Goal: Information Seeking & Learning: Learn about a topic

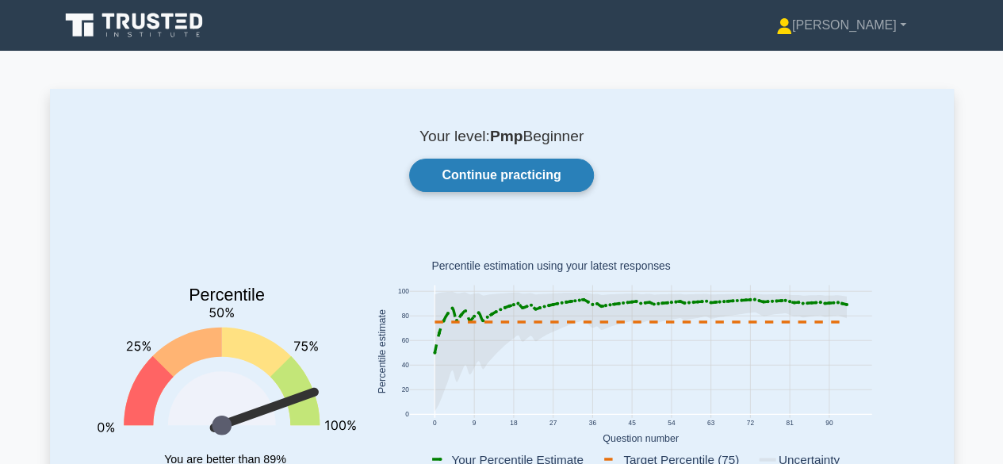
click at [497, 167] on link "Continue practicing" at bounding box center [501, 175] width 184 height 33
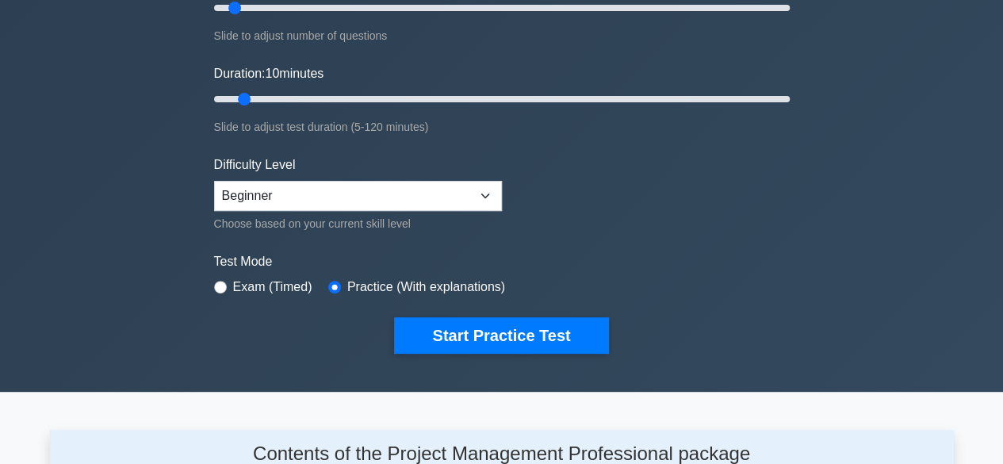
scroll to position [246, 0]
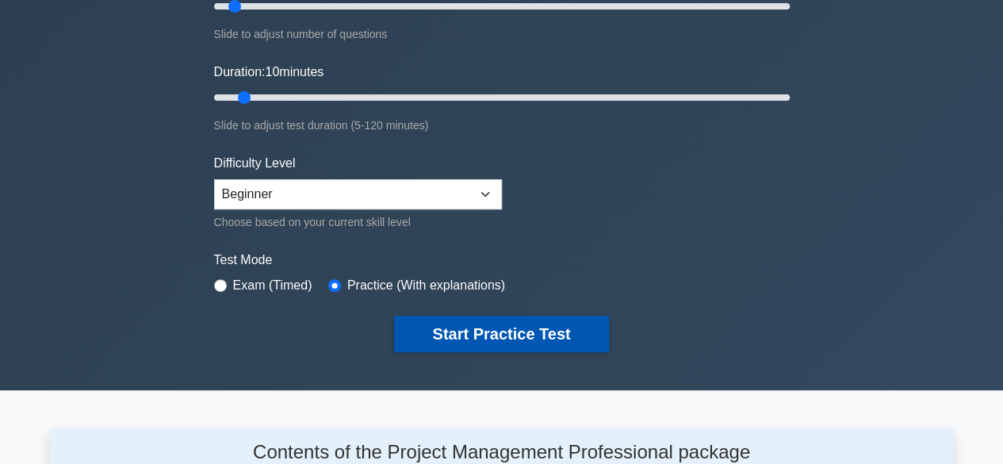
click at [491, 335] on button "Start Practice Test" at bounding box center [501, 334] width 214 height 36
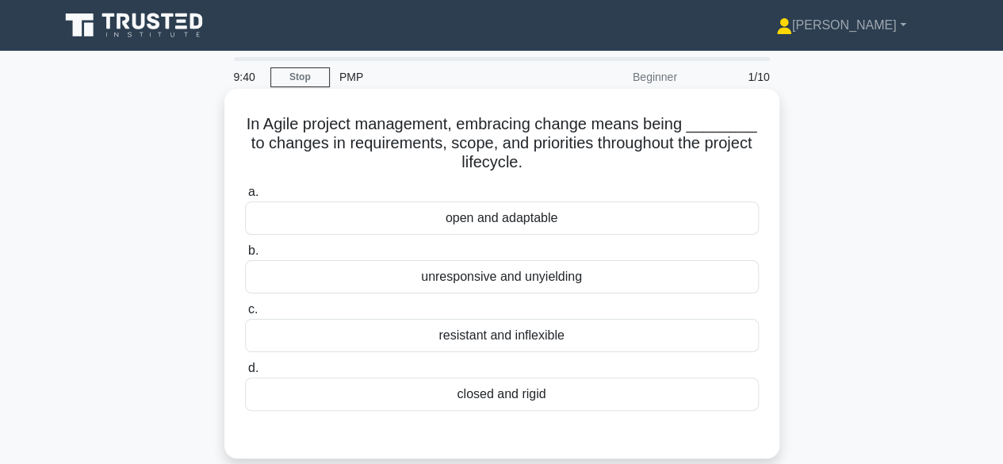
click at [511, 223] on div "open and adaptable" at bounding box center [502, 217] width 514 height 33
click at [245, 197] on input "a. open and adaptable" at bounding box center [245, 192] width 0 height 10
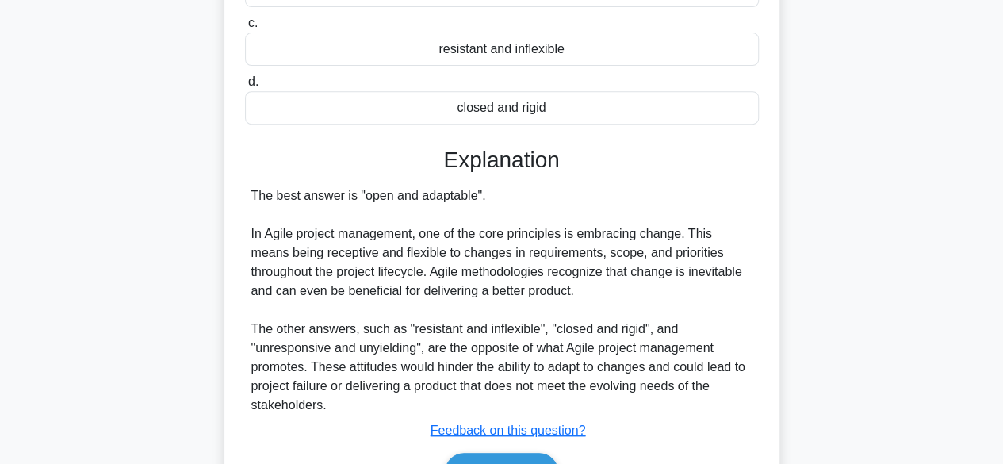
scroll to position [393, 0]
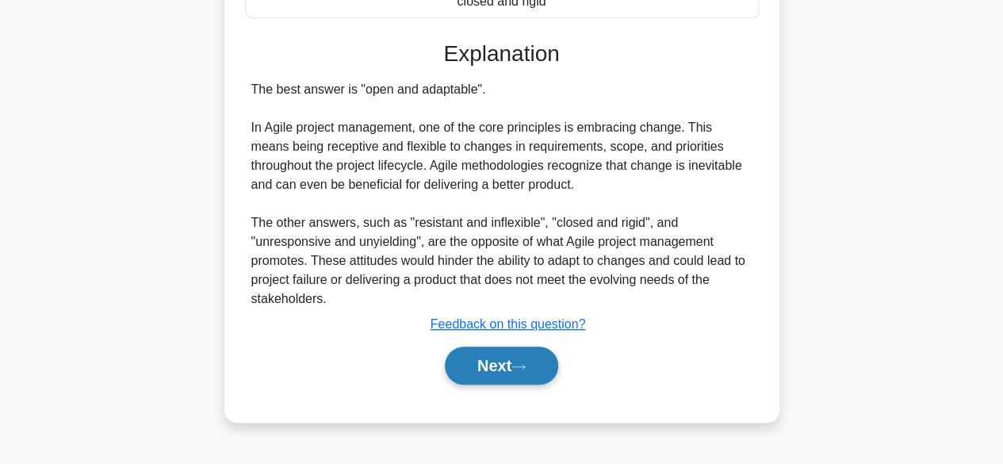
click at [488, 367] on button "Next" at bounding box center [501, 366] width 113 height 38
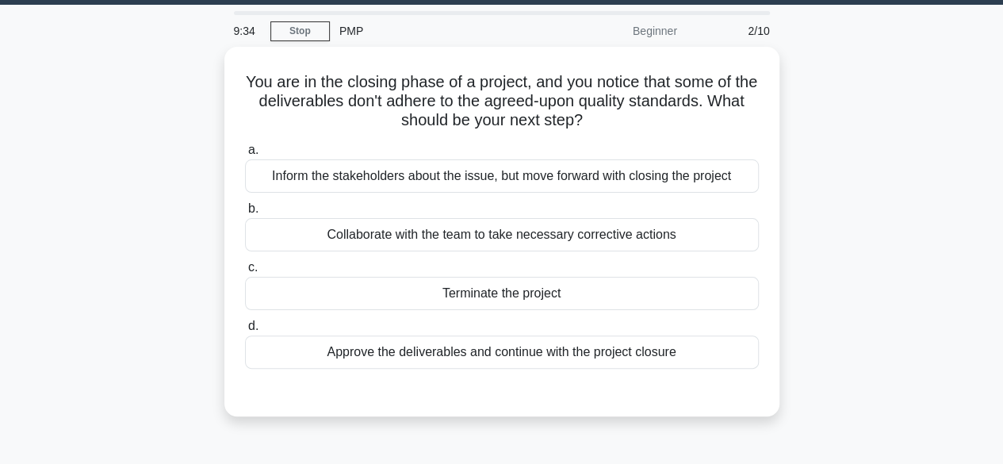
scroll to position [47, 0]
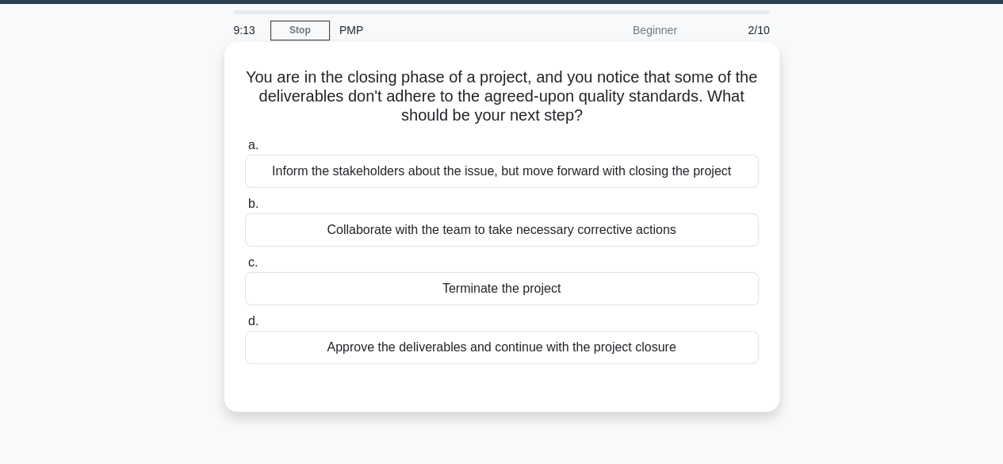
click at [493, 230] on div "Collaborate with the team to take necessary corrective actions" at bounding box center [502, 229] width 514 height 33
click at [245, 209] on input "b. Collaborate with the team to take necessary corrective actions" at bounding box center [245, 204] width 0 height 10
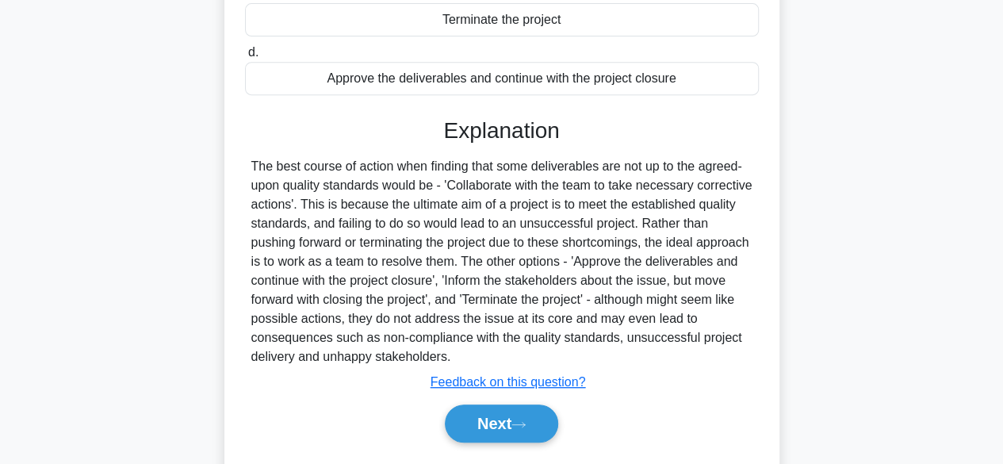
scroll to position [393, 0]
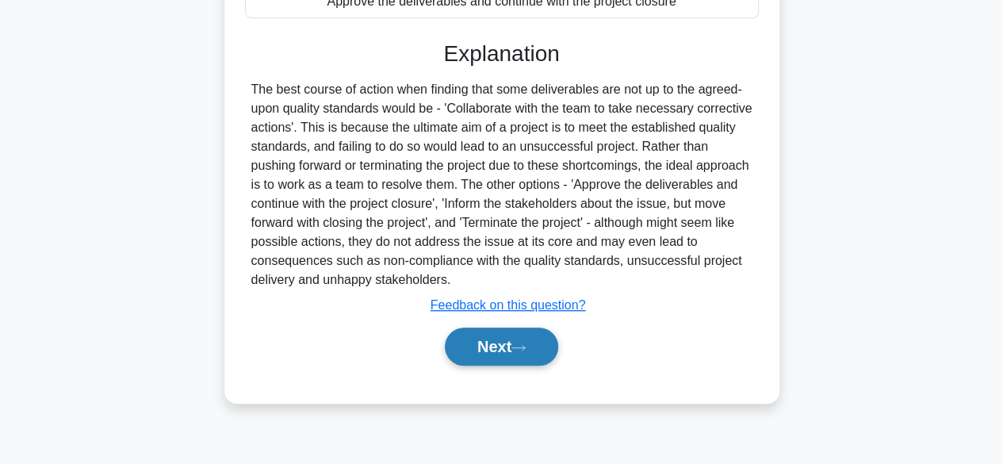
click at [485, 342] on button "Next" at bounding box center [501, 347] width 113 height 38
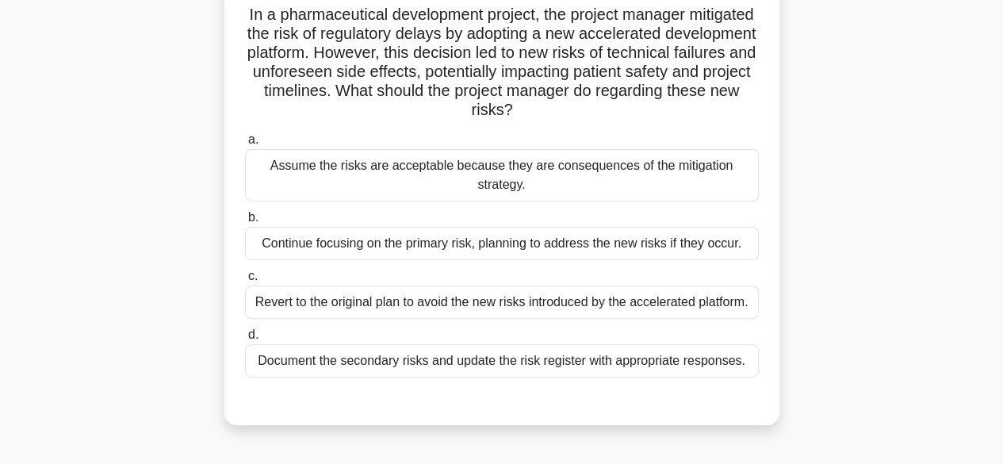
scroll to position [111, 0]
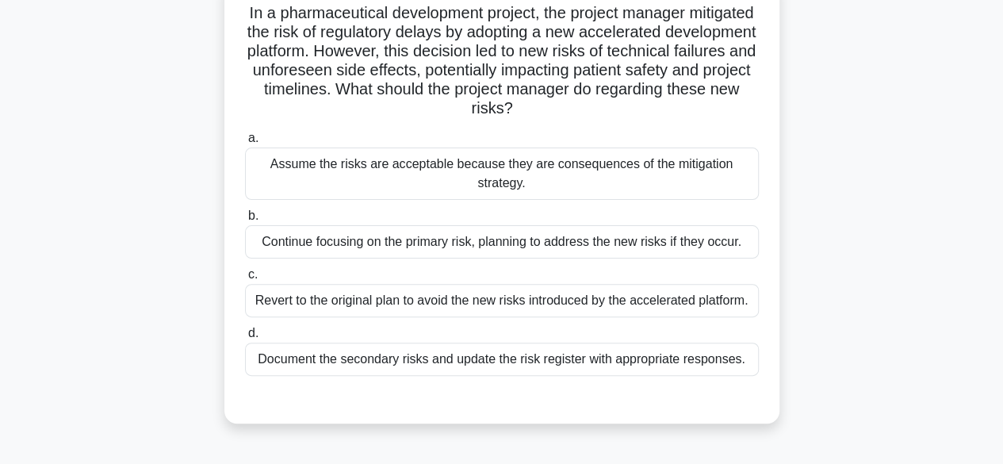
click at [504, 353] on div "Document the secondary risks and update the risk register with appropriate resp…" at bounding box center [502, 359] width 514 height 33
click at [245, 339] on input "d. Document the secondary risks and update the risk register with appropriate r…" at bounding box center [245, 333] width 0 height 10
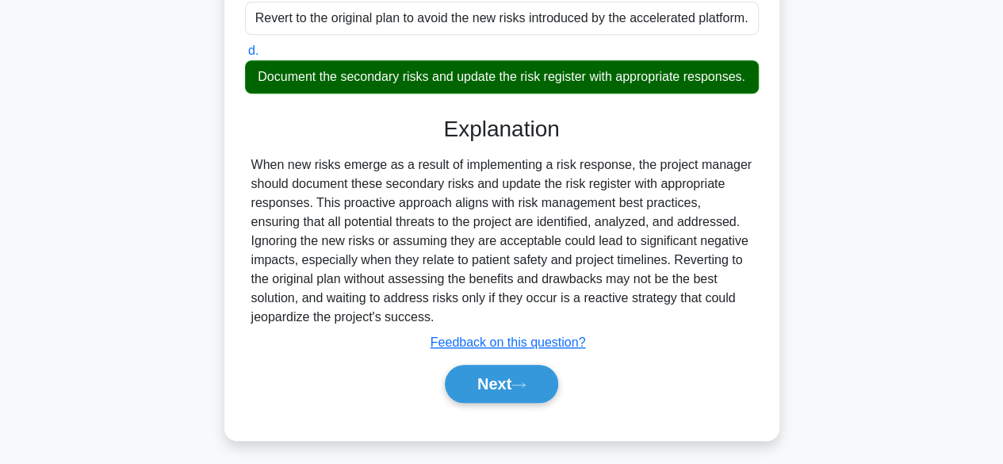
scroll to position [397, 0]
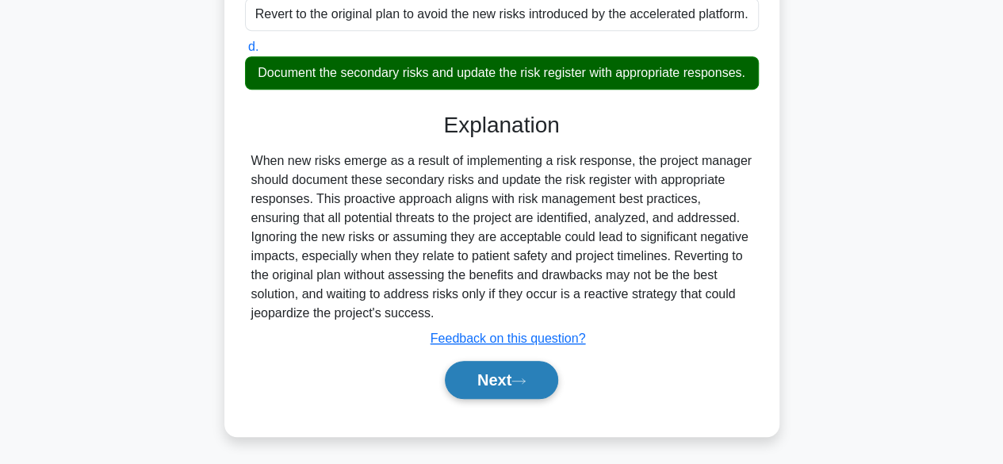
click at [492, 367] on button "Next" at bounding box center [501, 380] width 113 height 38
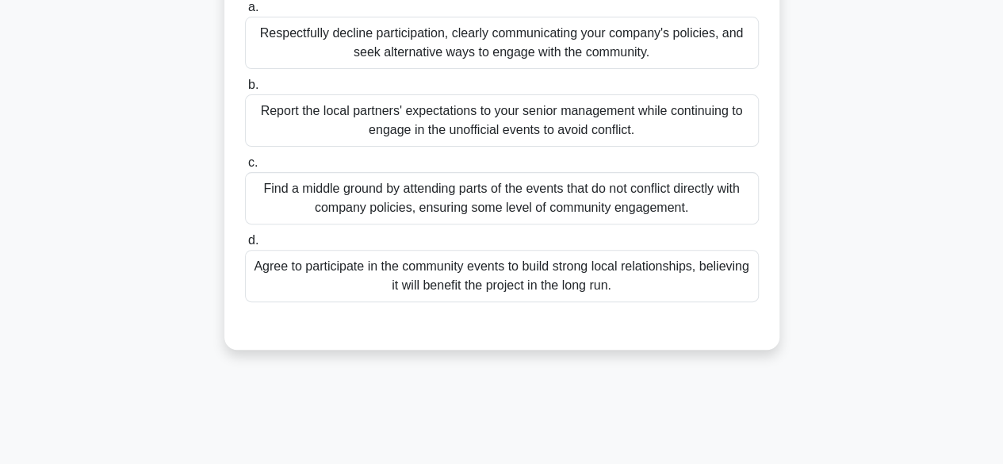
scroll to position [205, 0]
click at [677, 269] on div "Agree to participate in the community events to build strong local relationship…" at bounding box center [502, 275] width 514 height 52
click at [245, 245] on input "d. Agree to participate in the community events to build strong local relations…" at bounding box center [245, 240] width 0 height 10
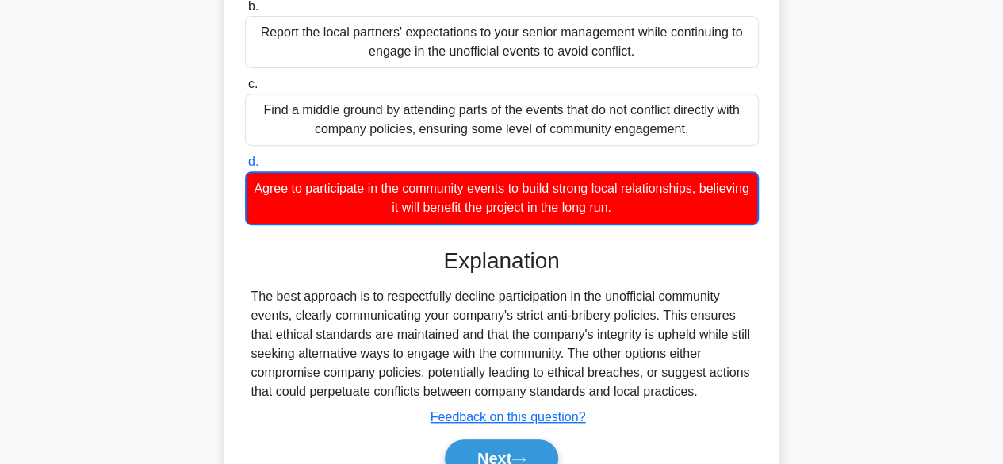
scroll to position [393, 0]
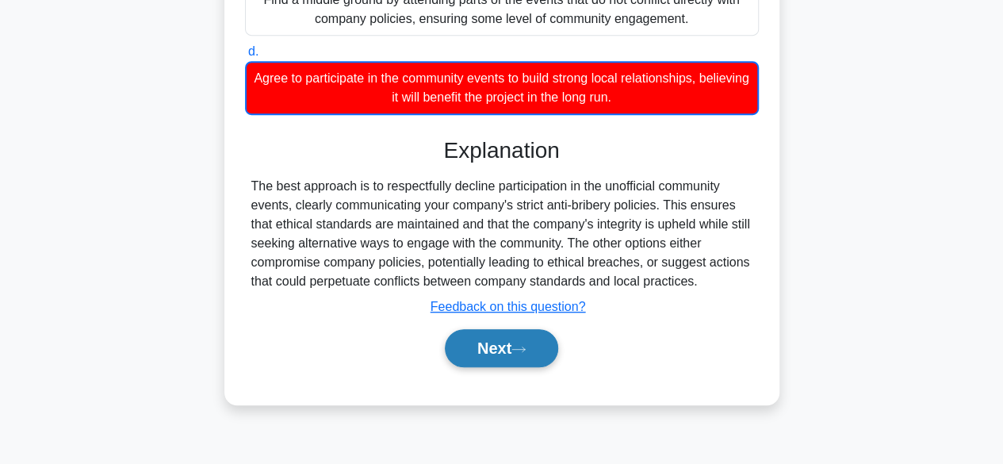
click at [512, 351] on button "Next" at bounding box center [501, 348] width 113 height 38
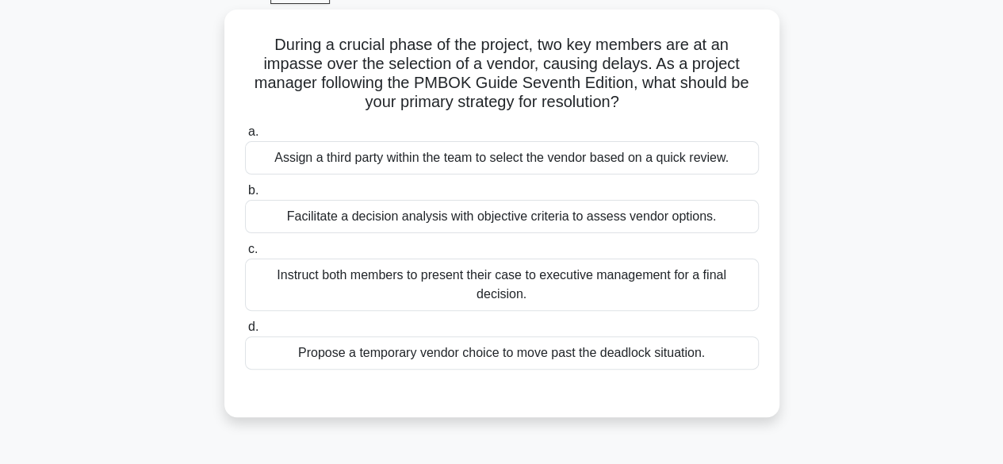
scroll to position [84, 0]
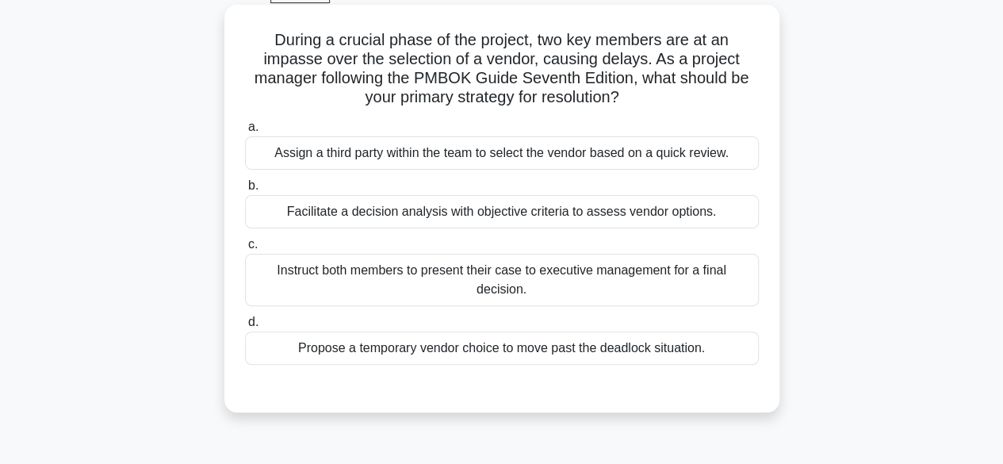
click at [547, 210] on div "Facilitate a decision analysis with objective criteria to assess vendor options." at bounding box center [502, 211] width 514 height 33
click at [245, 191] on input "b. Facilitate a decision analysis with objective criteria to assess vendor opti…" at bounding box center [245, 186] width 0 height 10
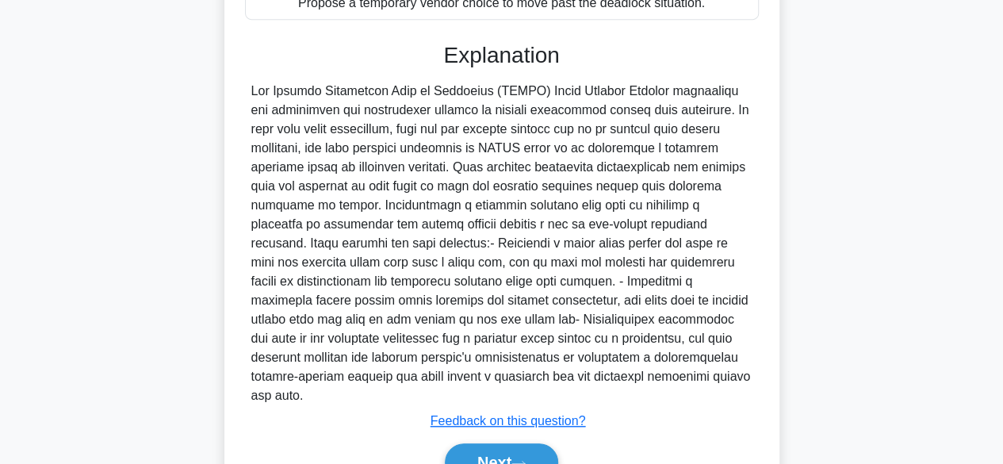
scroll to position [492, 0]
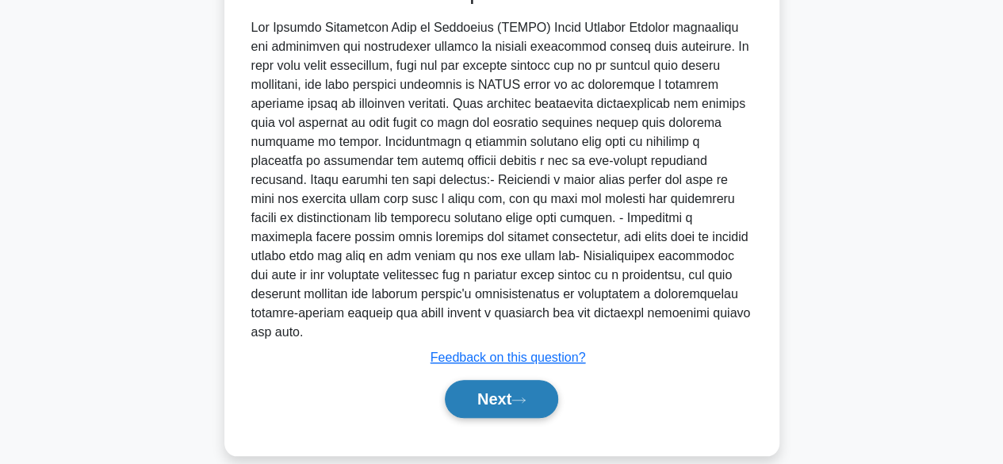
click at [490, 385] on button "Next" at bounding box center [501, 399] width 113 height 38
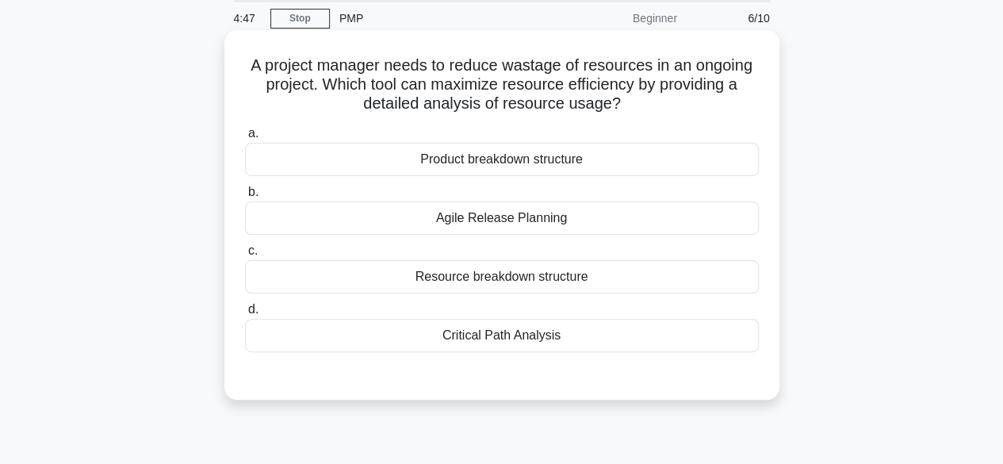
scroll to position [60, 0]
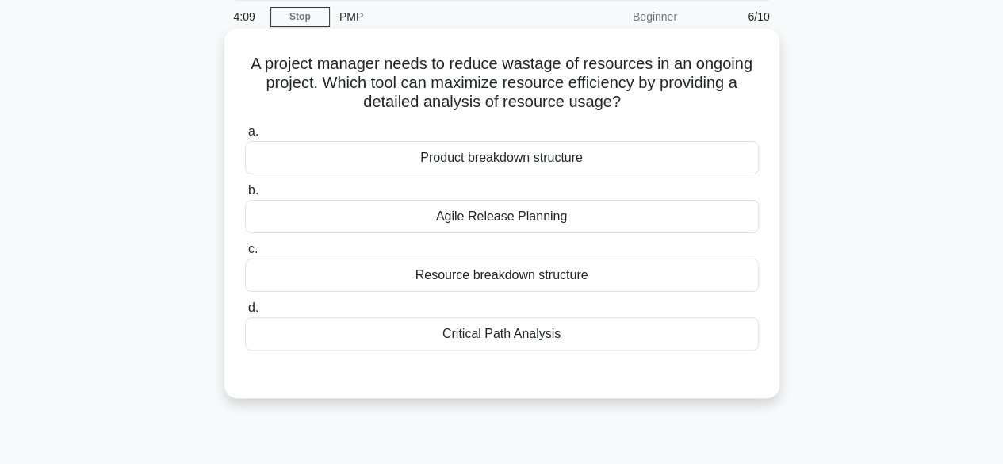
click at [496, 273] on div "Resource breakdown structure" at bounding box center [502, 275] width 514 height 33
click at [245, 255] on input "c. Resource breakdown structure" at bounding box center [245, 249] width 0 height 10
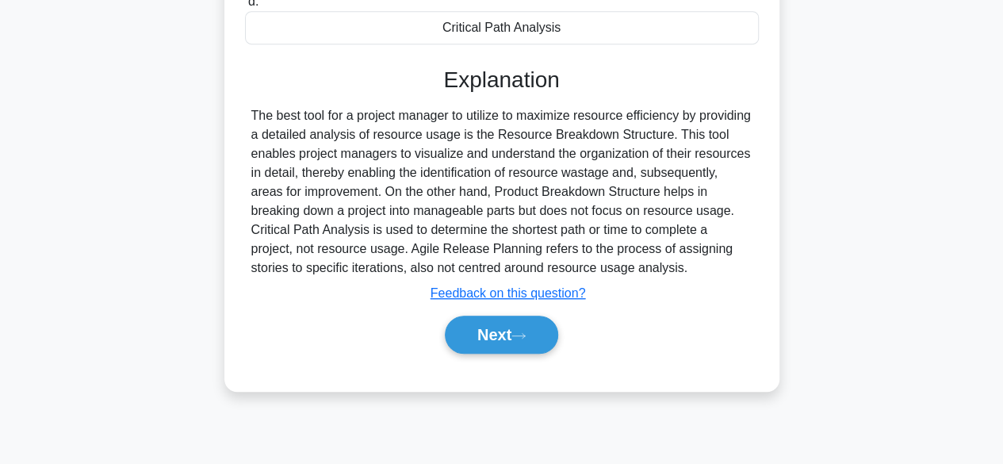
scroll to position [393, 0]
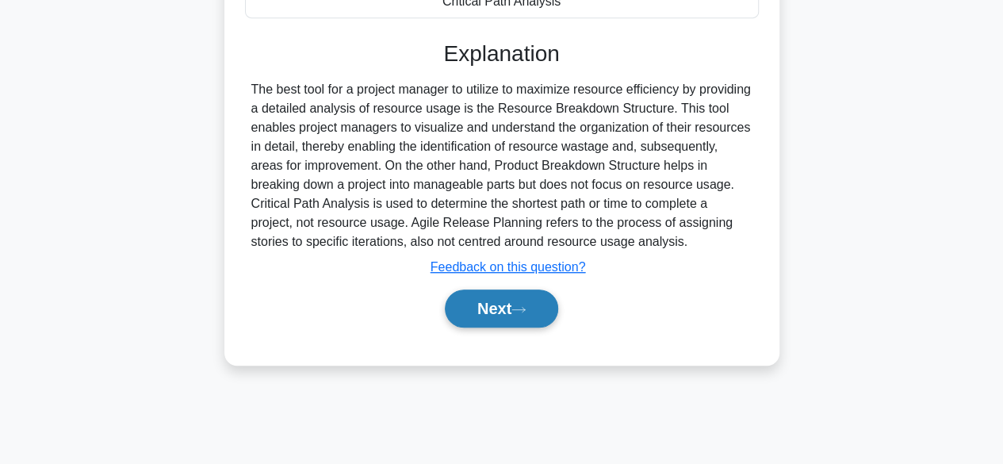
click at [504, 304] on button "Next" at bounding box center [501, 308] width 113 height 38
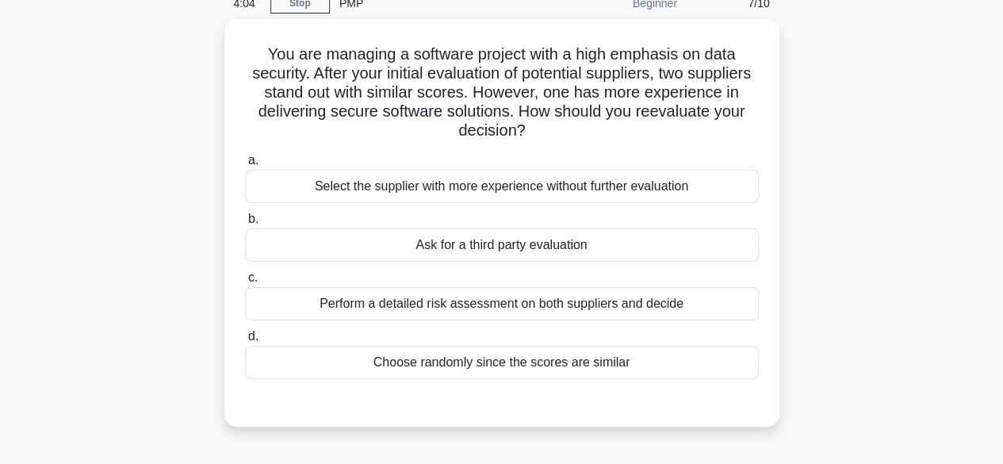
scroll to position [75, 0]
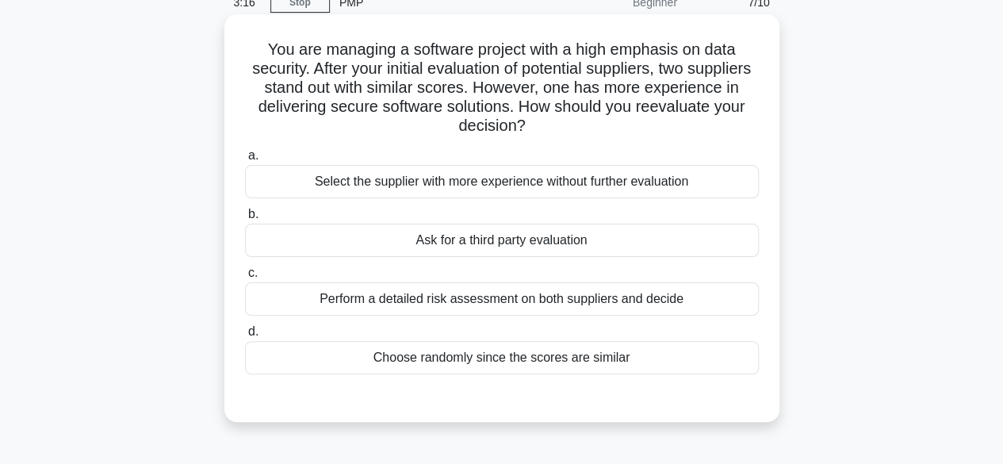
click at [522, 296] on div "Perform a detailed risk assessment on both suppliers and decide" at bounding box center [502, 298] width 514 height 33
click at [245, 278] on input "c. Perform a detailed risk assessment on both suppliers and decide" at bounding box center [245, 273] width 0 height 10
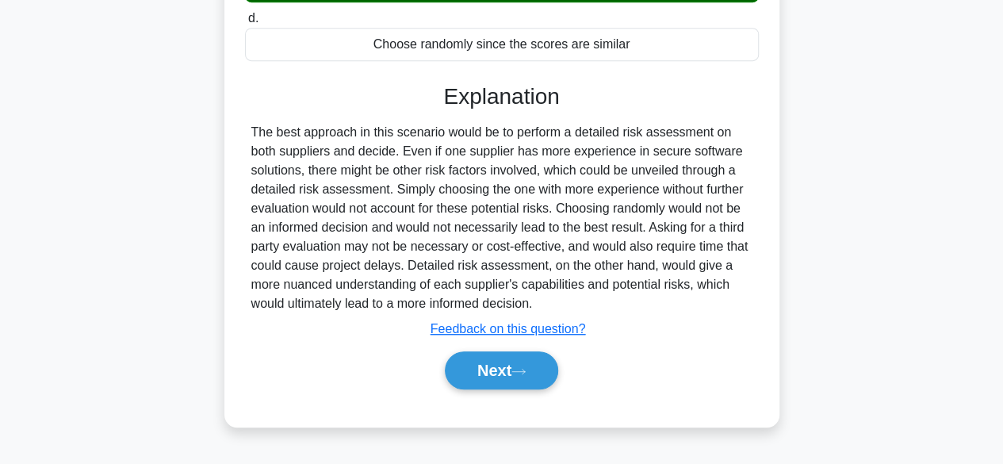
scroll to position [393, 0]
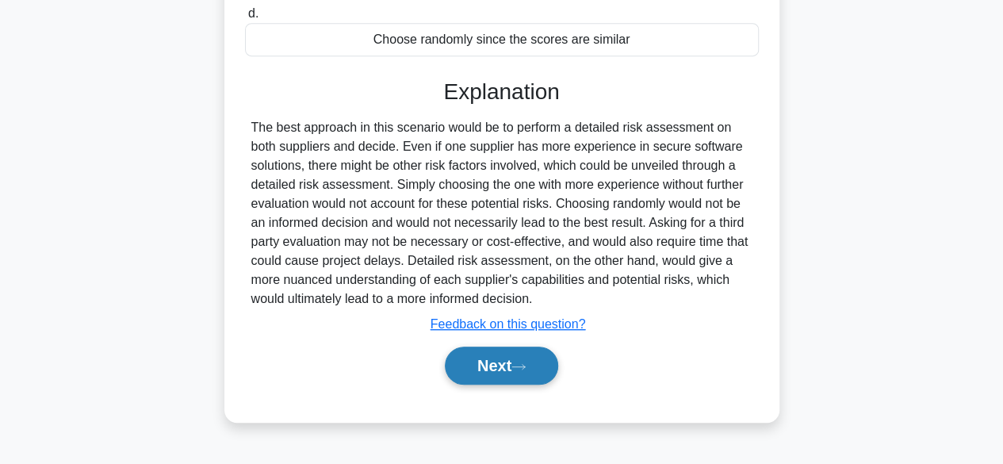
click at [488, 368] on button "Next" at bounding box center [501, 366] width 113 height 38
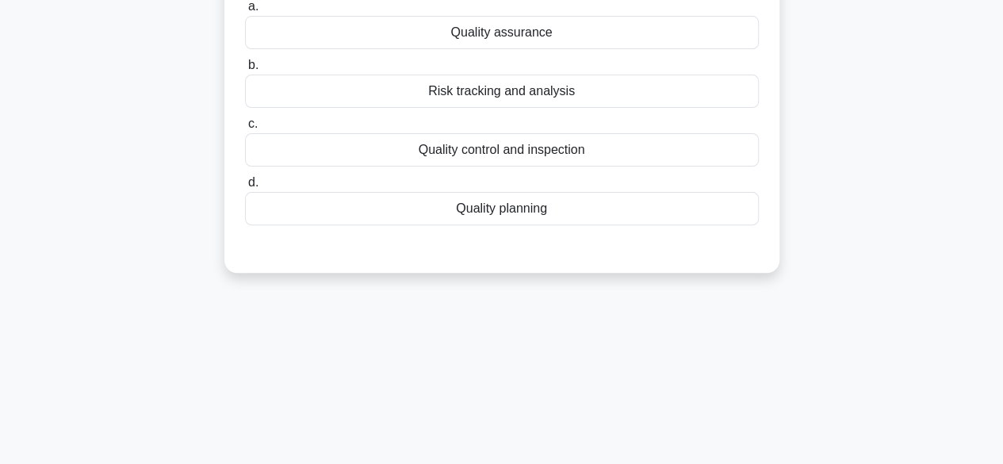
scroll to position [0, 0]
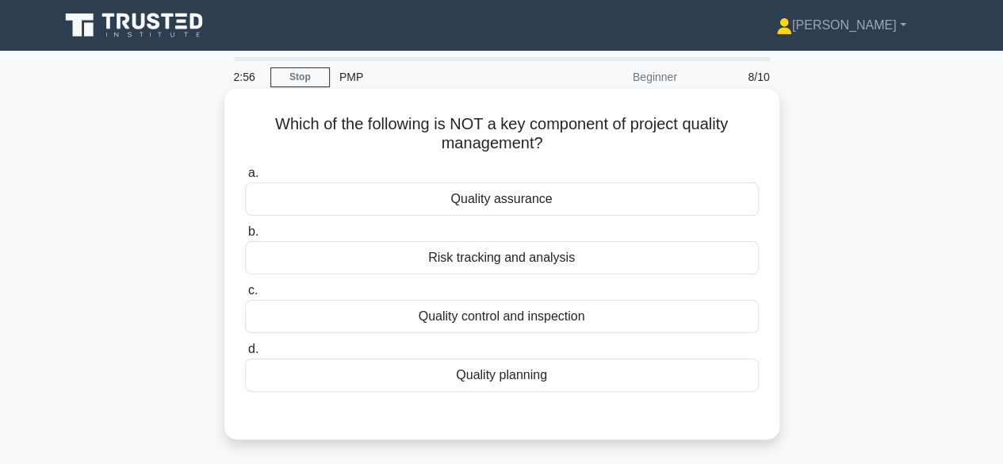
click at [531, 264] on div "Risk tracking and analysis" at bounding box center [502, 257] width 514 height 33
click at [245, 237] on input "b. Risk tracking and analysis" at bounding box center [245, 232] width 0 height 10
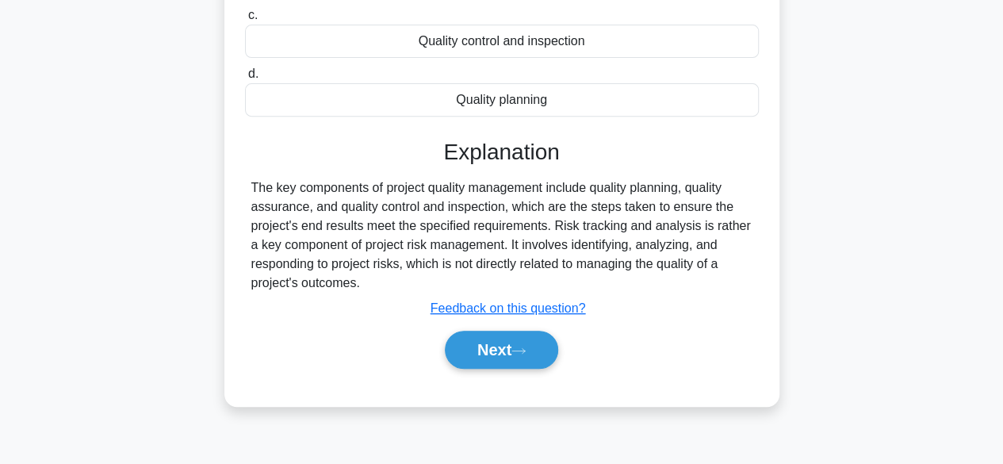
scroll to position [393, 0]
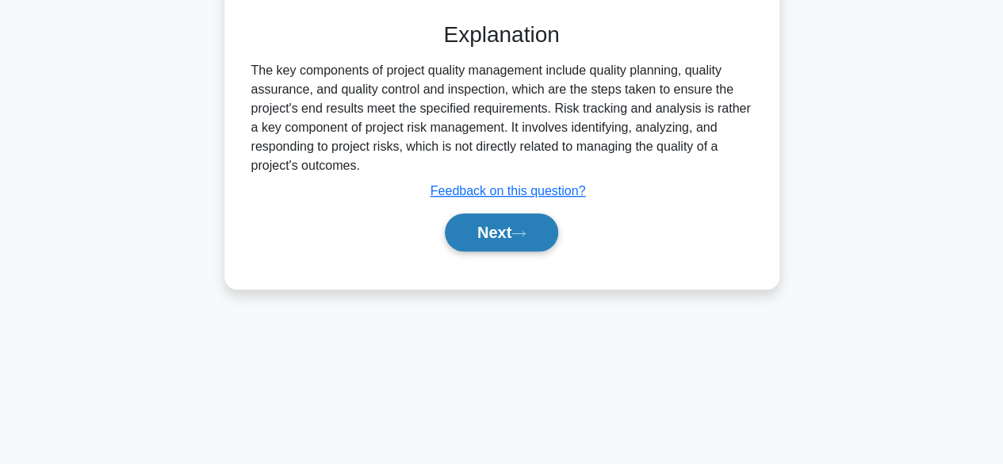
click at [498, 232] on button "Next" at bounding box center [501, 232] width 113 height 38
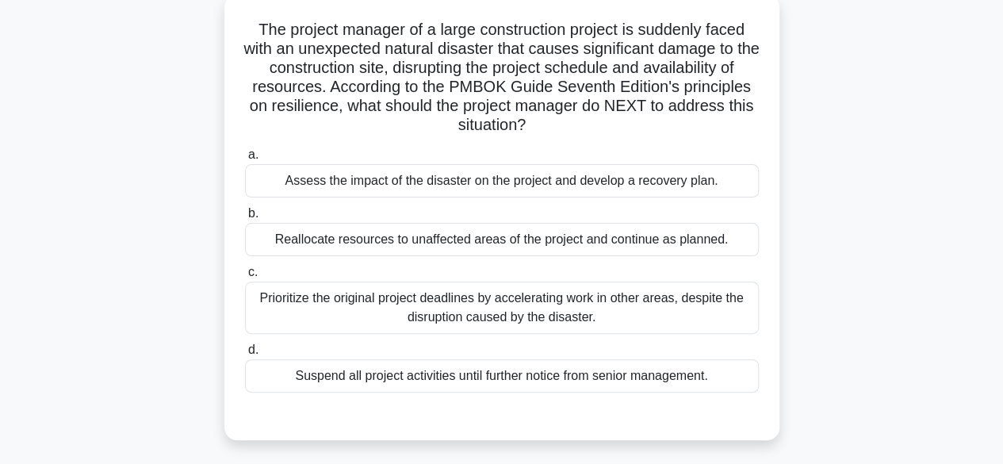
scroll to position [100, 0]
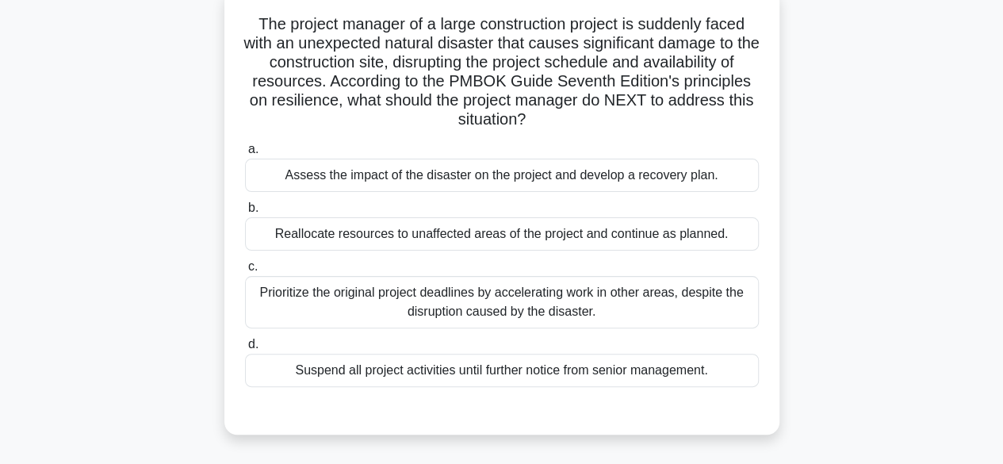
click at [495, 186] on div "Assess the impact of the disaster on the project and develop a recovery plan." at bounding box center [502, 175] width 514 height 33
click at [245, 155] on input "a. Assess the impact of the disaster on the project and develop a recovery plan." at bounding box center [245, 149] width 0 height 10
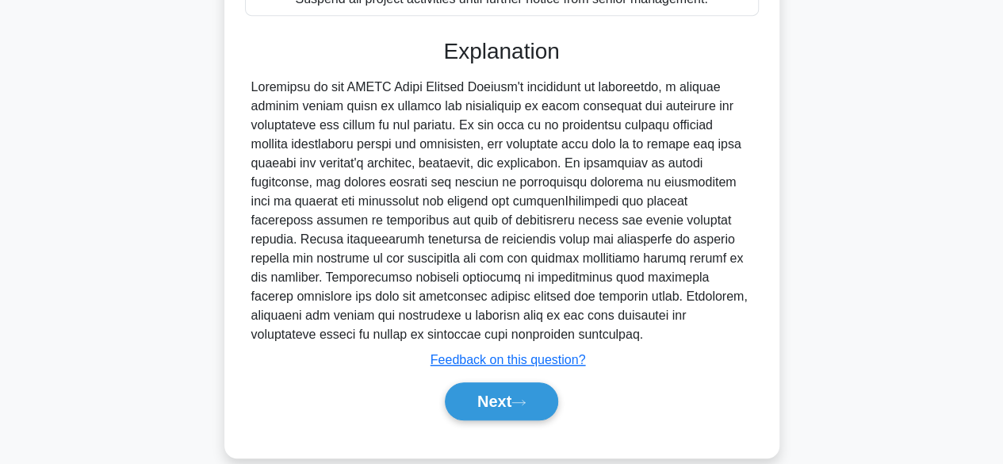
scroll to position [492, 0]
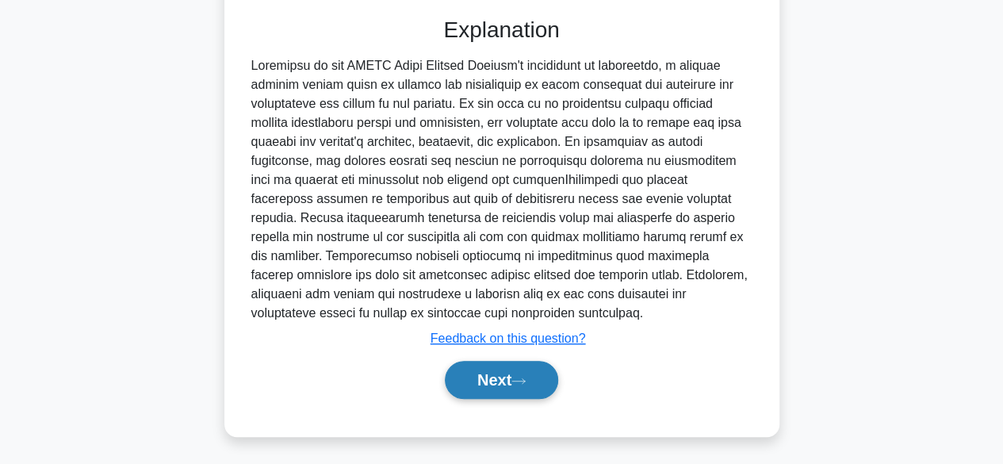
click at [503, 381] on button "Next" at bounding box center [501, 380] width 113 height 38
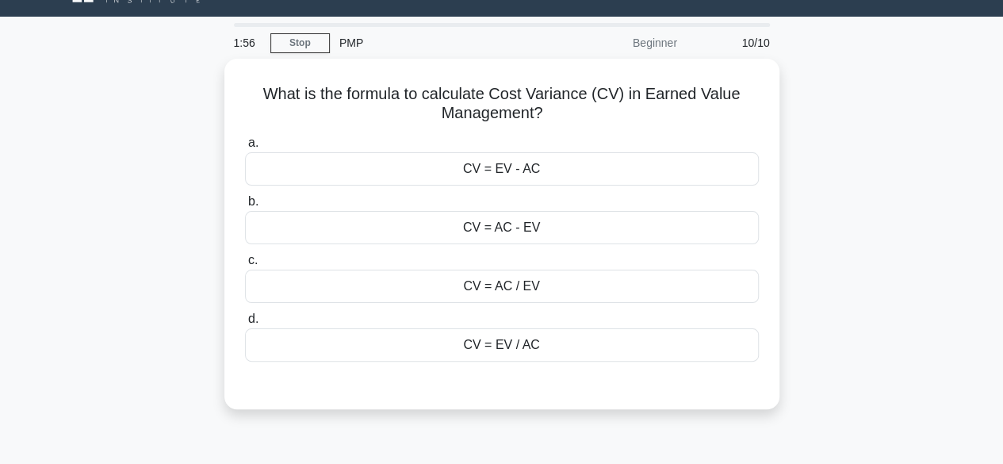
scroll to position [0, 0]
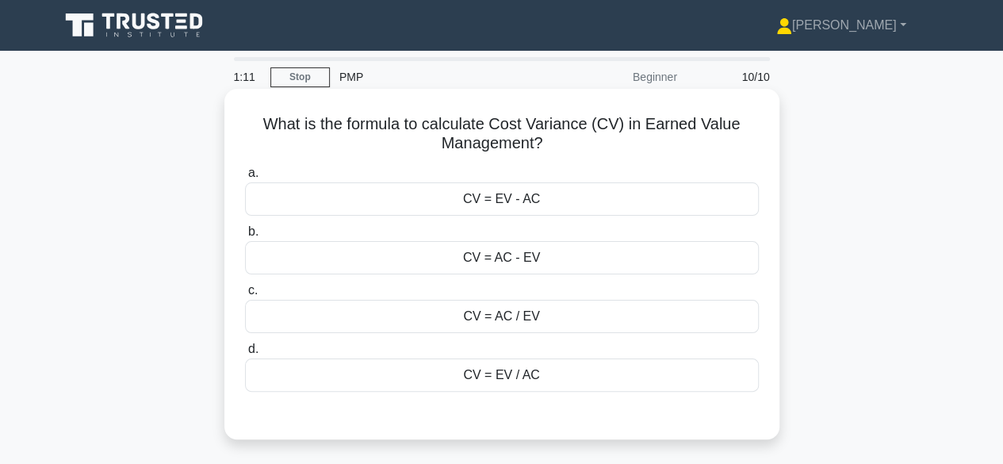
click at [523, 258] on div "CV = AC - EV" at bounding box center [502, 257] width 514 height 33
click at [245, 237] on input "b. CV = AC - EV" at bounding box center [245, 232] width 0 height 10
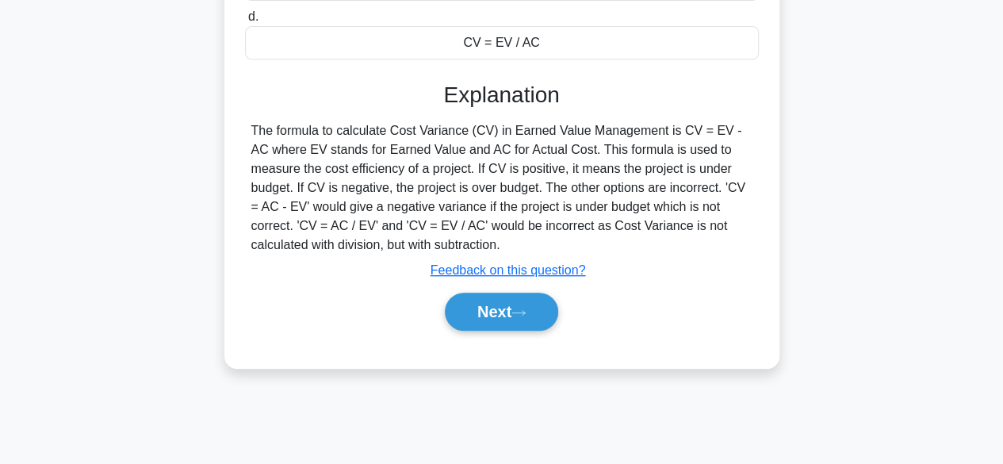
scroll to position [393, 0]
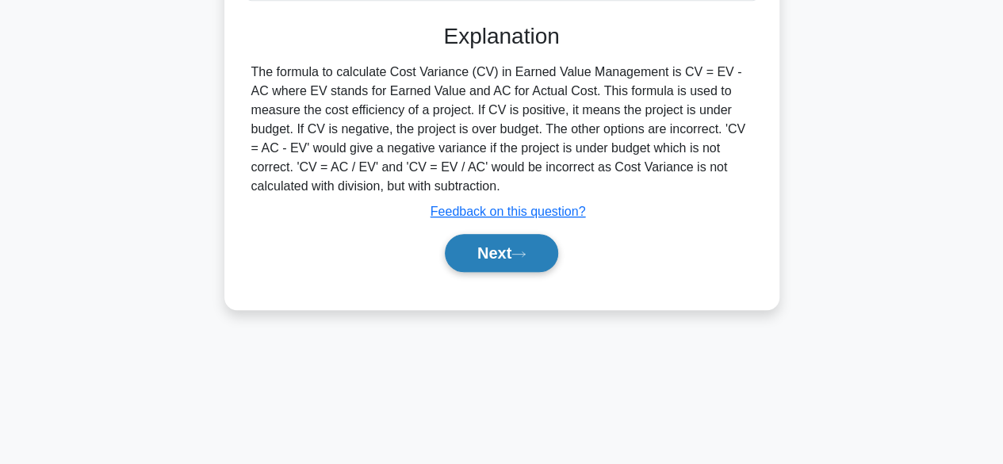
click at [481, 258] on button "Next" at bounding box center [501, 253] width 113 height 38
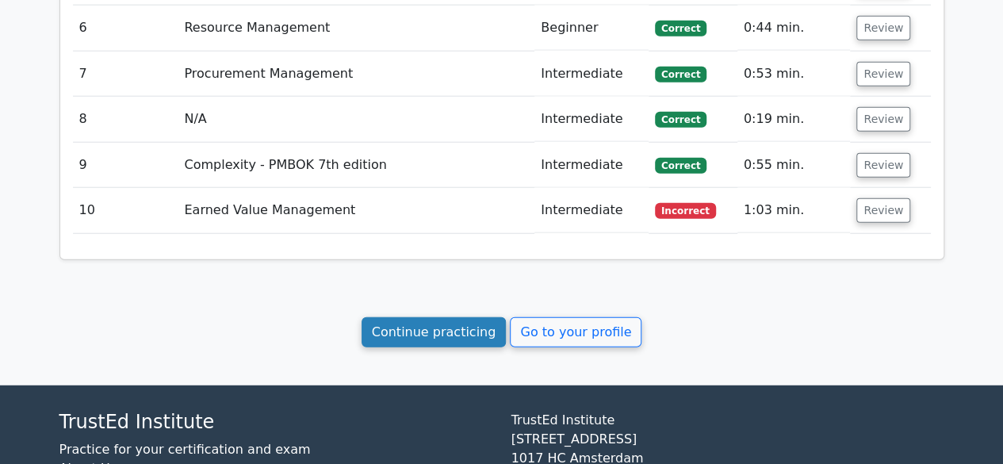
scroll to position [1959, 0]
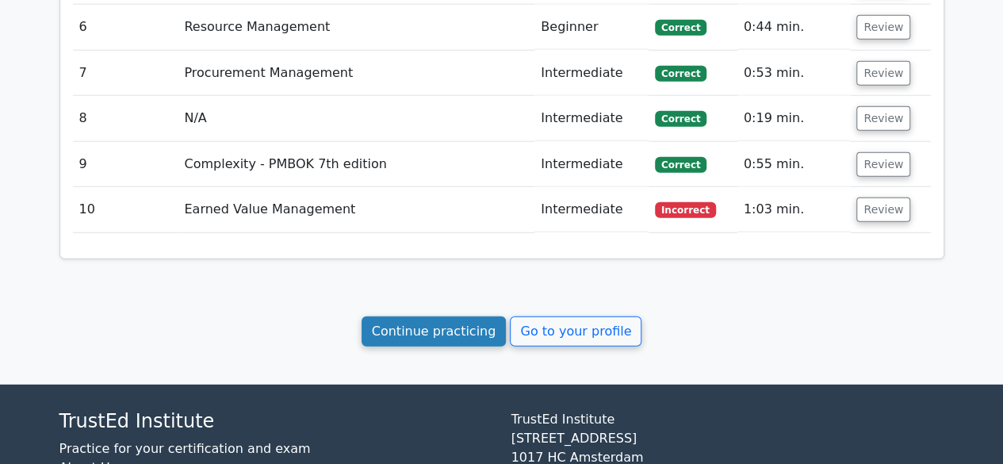
click at [447, 324] on link "Continue practicing" at bounding box center [434, 331] width 145 height 30
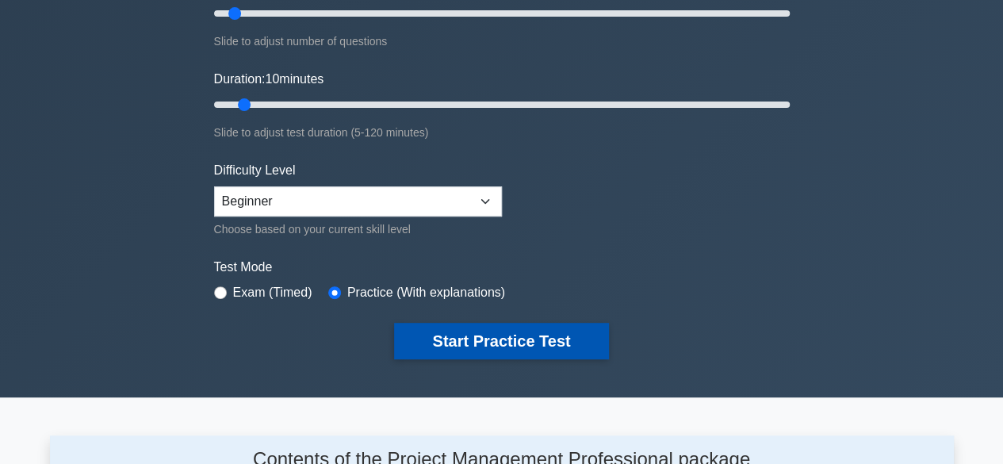
scroll to position [238, 0]
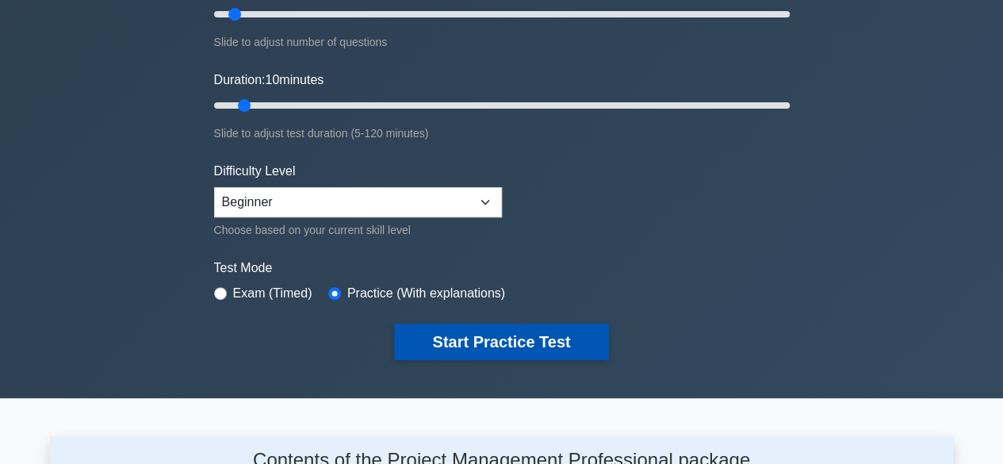
click at [486, 337] on button "Start Practice Test" at bounding box center [501, 342] width 214 height 36
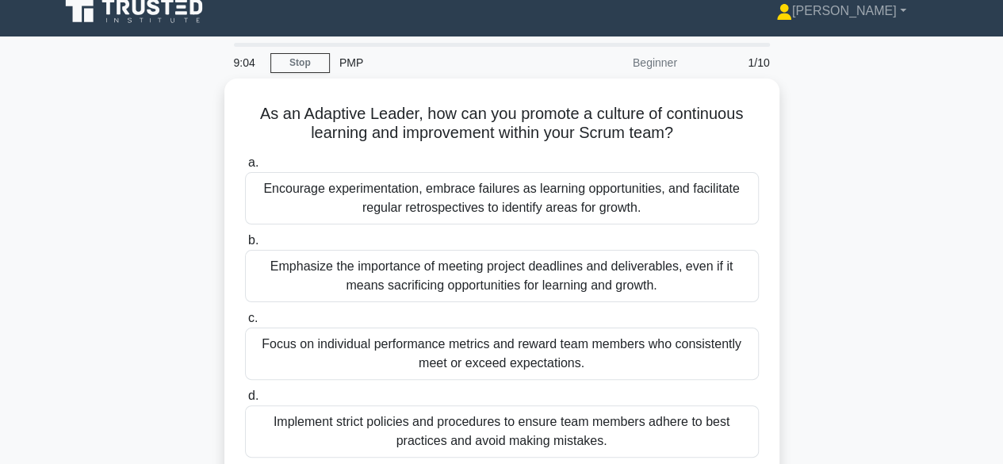
scroll to position [13, 0]
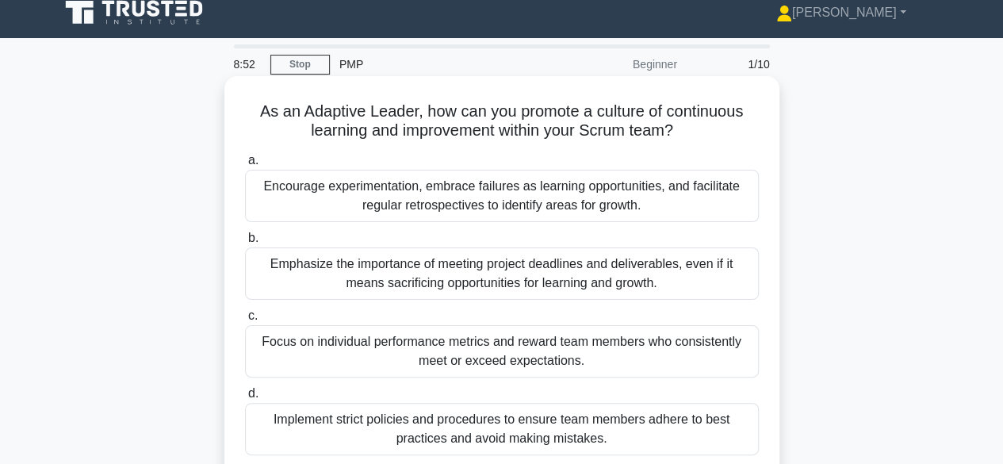
click at [506, 209] on div "Encourage experimentation, embrace failures as learning opportunities, and faci…" at bounding box center [502, 196] width 514 height 52
click at [245, 166] on input "a. Encourage experimentation, embrace failures as learning opportunities, and f…" at bounding box center [245, 160] width 0 height 10
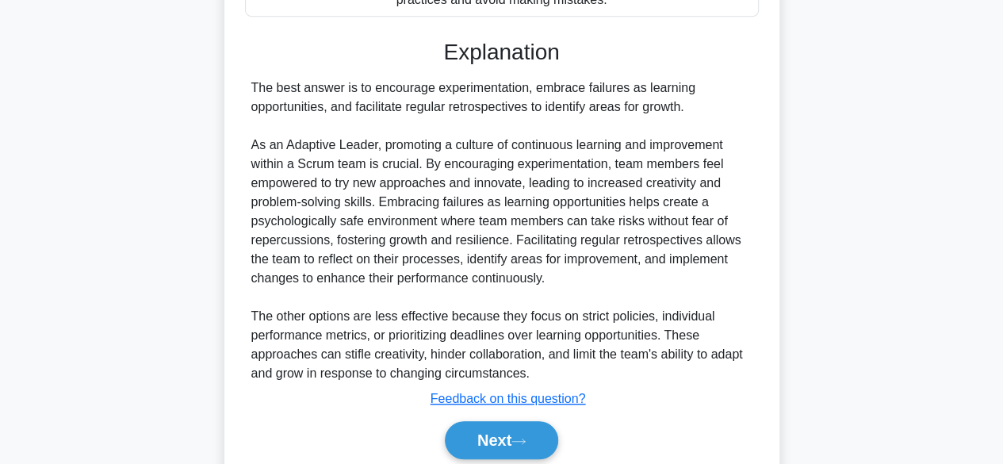
scroll to position [512, 0]
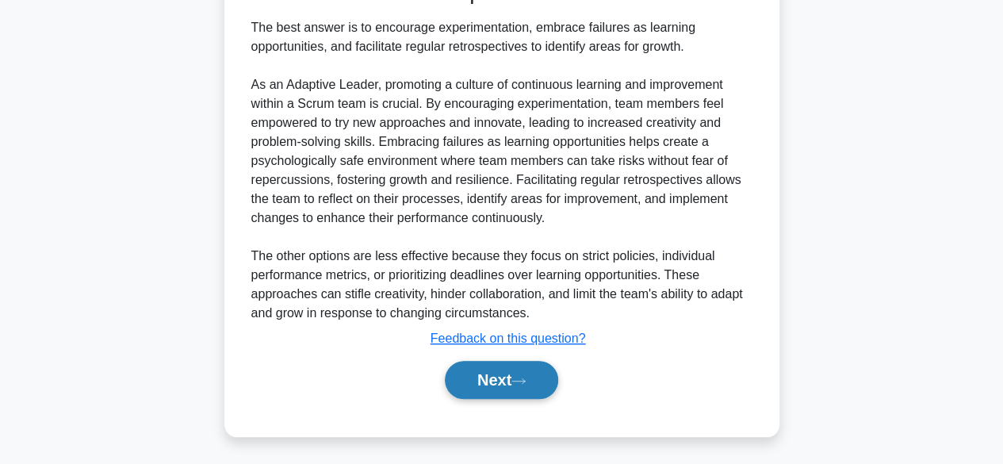
click at [496, 384] on button "Next" at bounding box center [501, 380] width 113 height 38
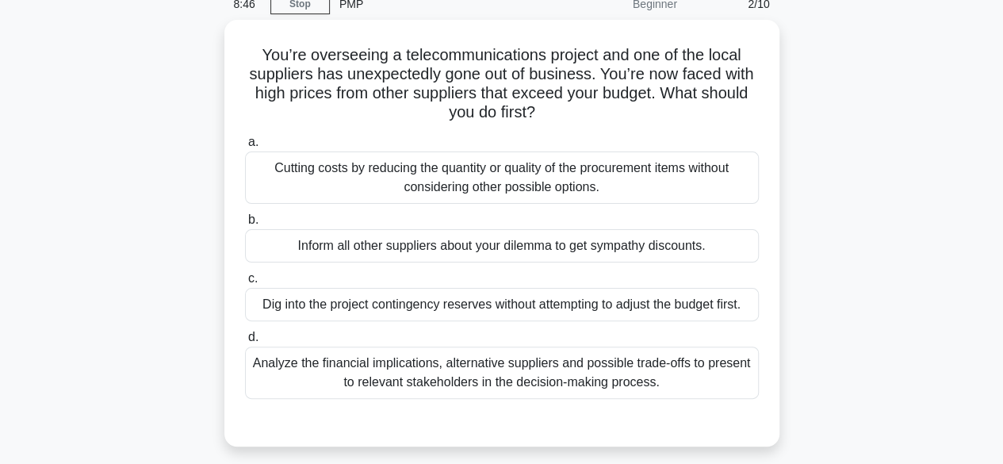
scroll to position [72, 0]
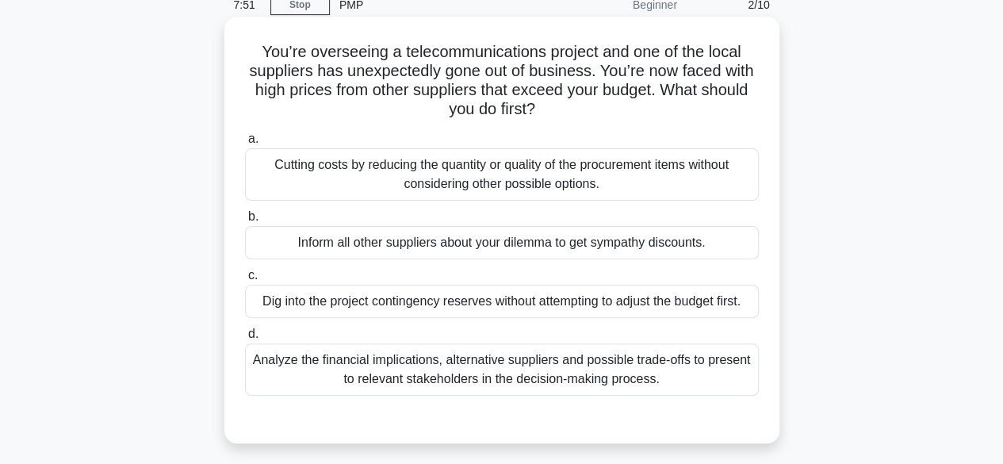
click at [508, 373] on div "Analyze the financial implications, alternative suppliers and possible trade-of…" at bounding box center [502, 369] width 514 height 52
click at [245, 339] on input "d. Analyze the financial implications, alternative suppliers and possible trade…" at bounding box center [245, 334] width 0 height 10
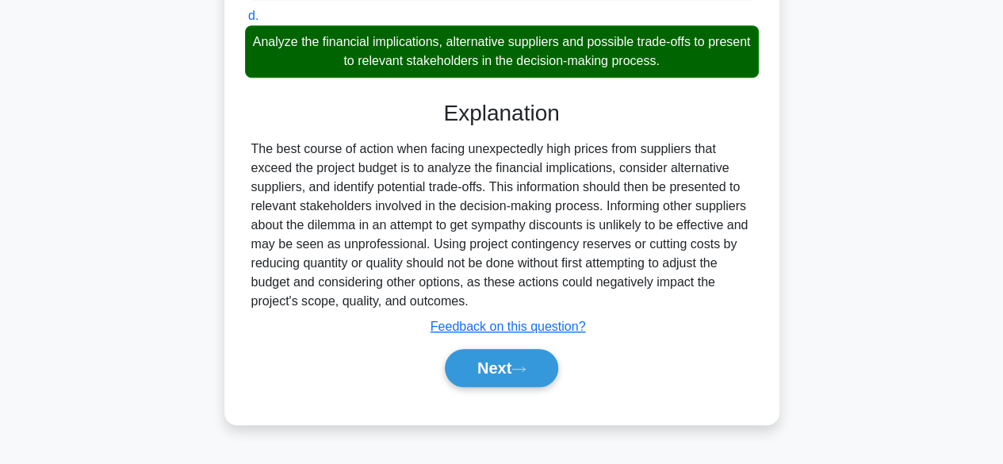
scroll to position [393, 0]
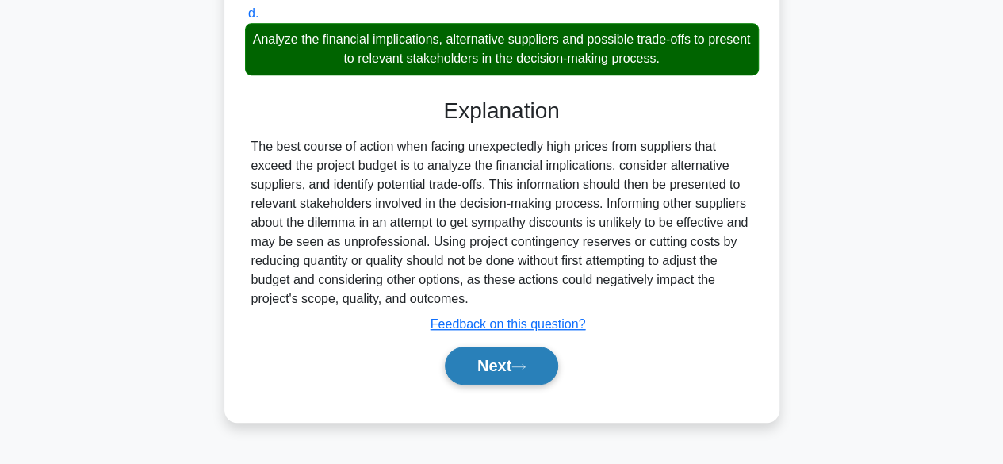
click at [496, 366] on button "Next" at bounding box center [501, 366] width 113 height 38
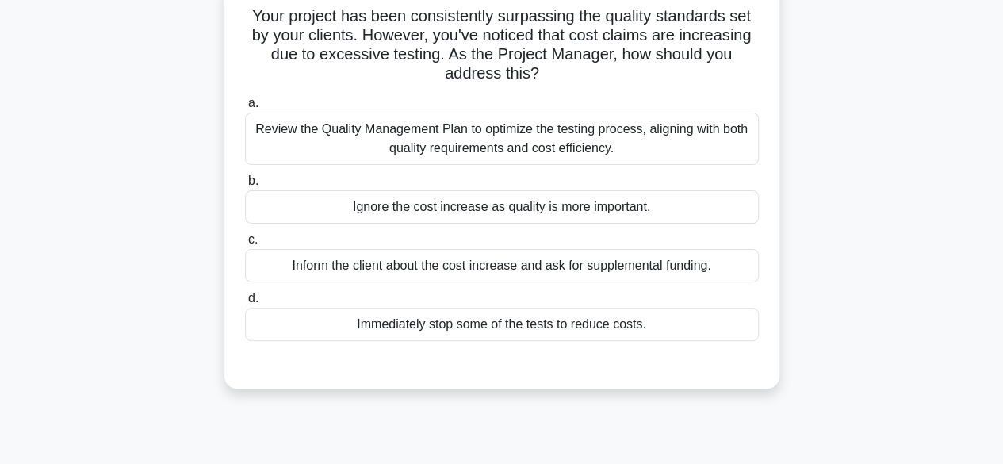
scroll to position [50, 0]
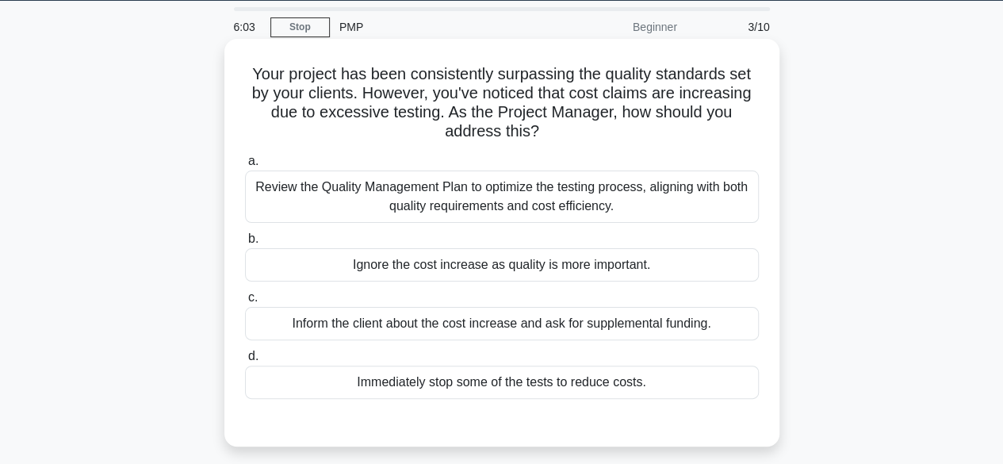
click at [528, 188] on div "Review the Quality Management Plan to optimize the testing process, aligning wi…" at bounding box center [502, 197] width 514 height 52
click at [245, 167] on input "a. Review the Quality Management Plan to optimize the testing process, aligning…" at bounding box center [245, 161] width 0 height 10
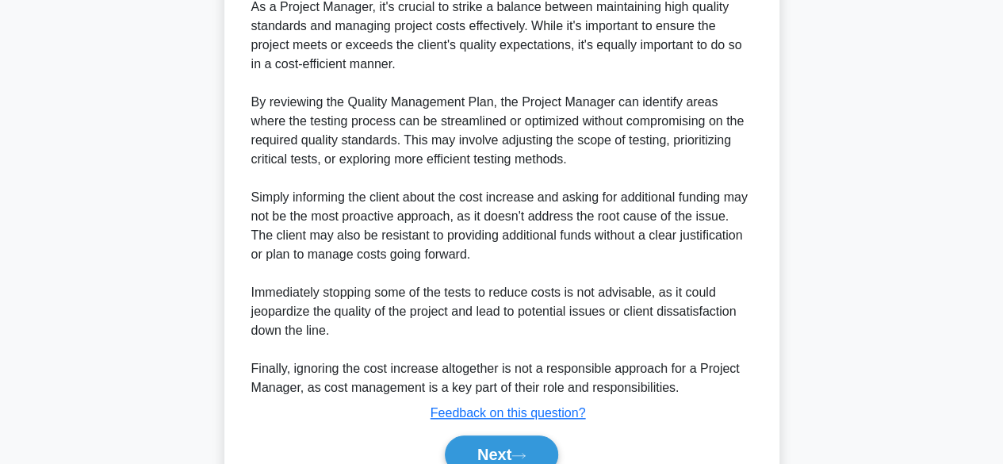
scroll to position [645, 0]
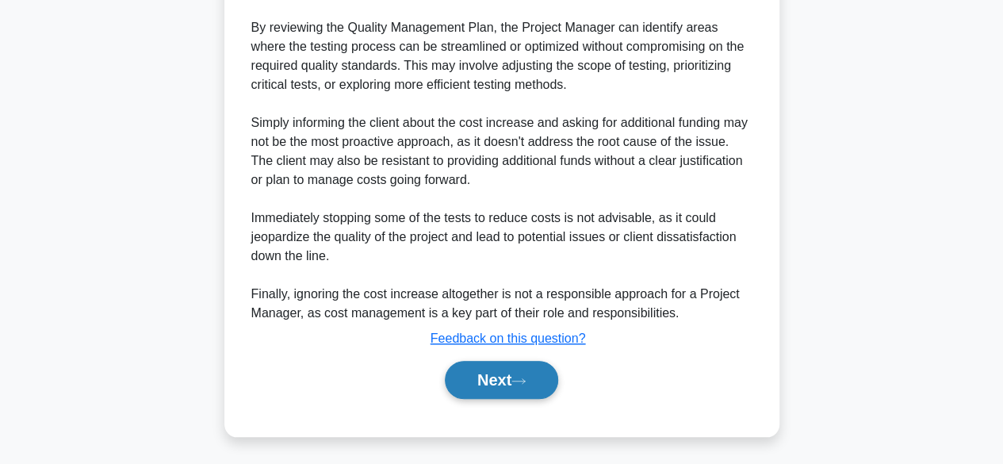
click at [493, 374] on button "Next" at bounding box center [501, 380] width 113 height 38
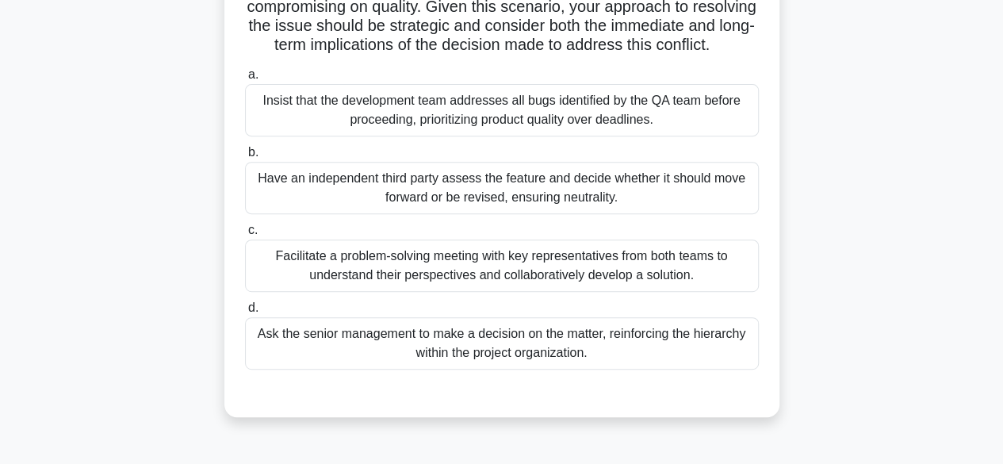
scroll to position [304, 0]
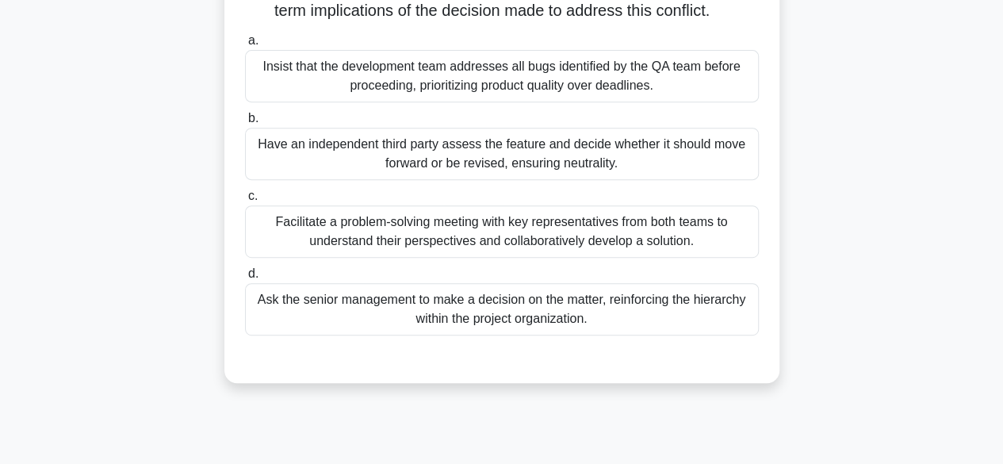
click at [526, 247] on div "Facilitate a problem-solving meeting with key representatives from both teams t…" at bounding box center [502, 231] width 514 height 52
click at [245, 201] on input "c. Facilitate a problem-solving meeting with key representatives from both team…" at bounding box center [245, 196] width 0 height 10
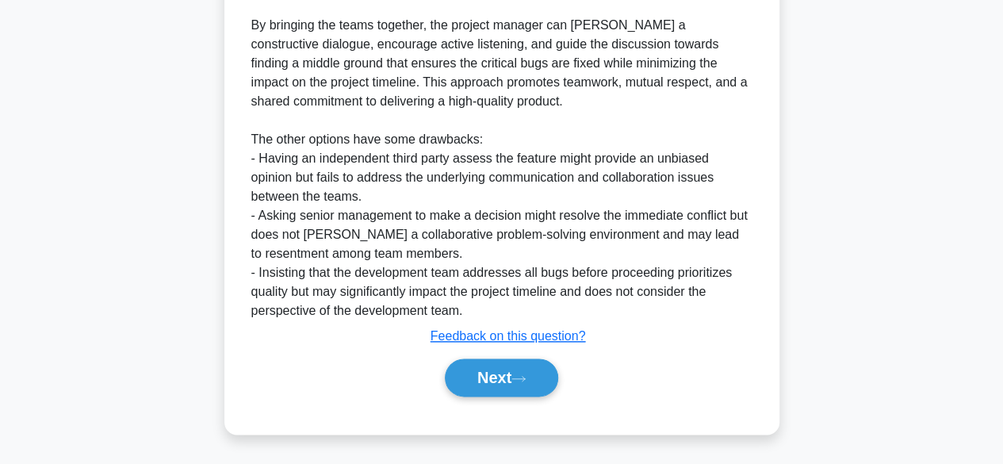
scroll to position [816, 0]
click at [495, 380] on button "Next" at bounding box center [501, 377] width 113 height 38
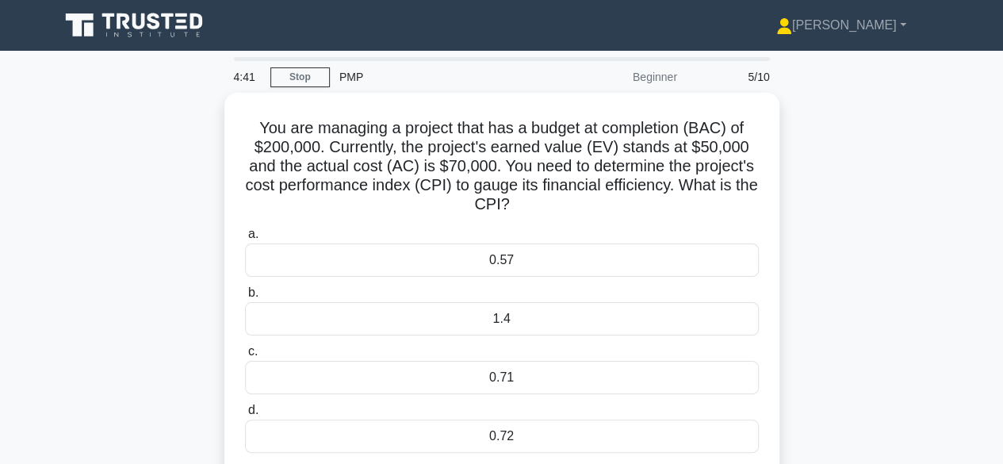
scroll to position [2, 0]
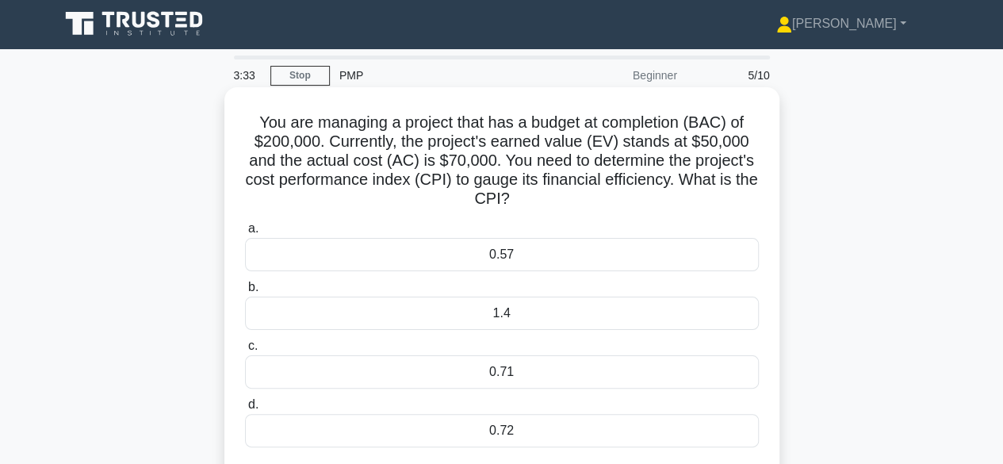
click at [481, 359] on div "0.71" at bounding box center [502, 371] width 514 height 33
click at [245, 351] on input "c. 0.71" at bounding box center [245, 346] width 0 height 10
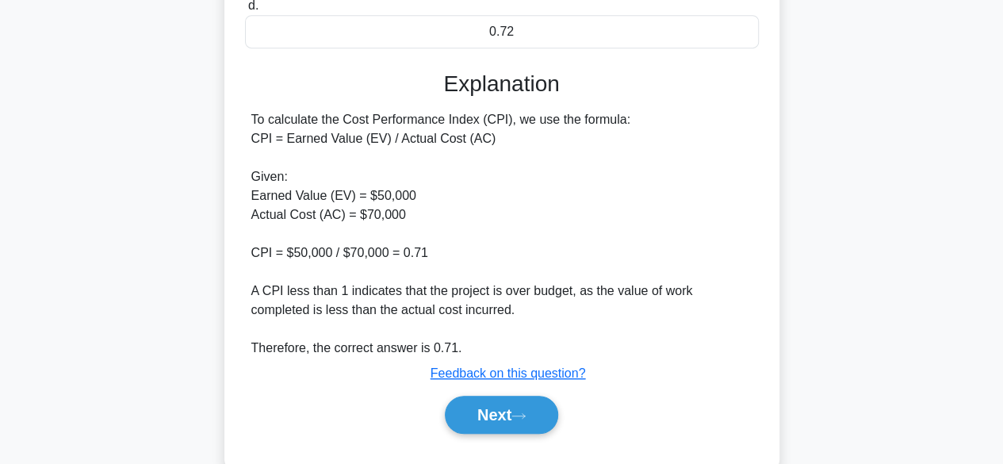
scroll to position [401, 0]
click at [498, 407] on button "Next" at bounding box center [501, 414] width 113 height 38
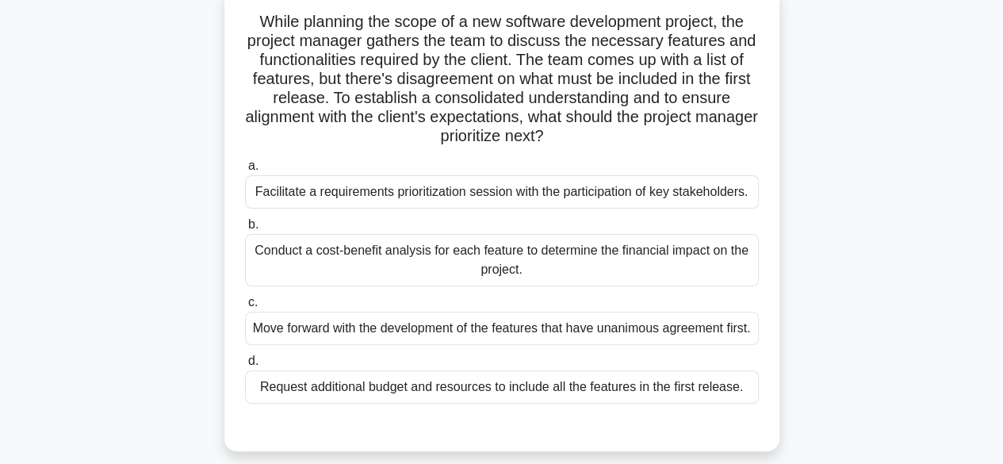
scroll to position [98, 0]
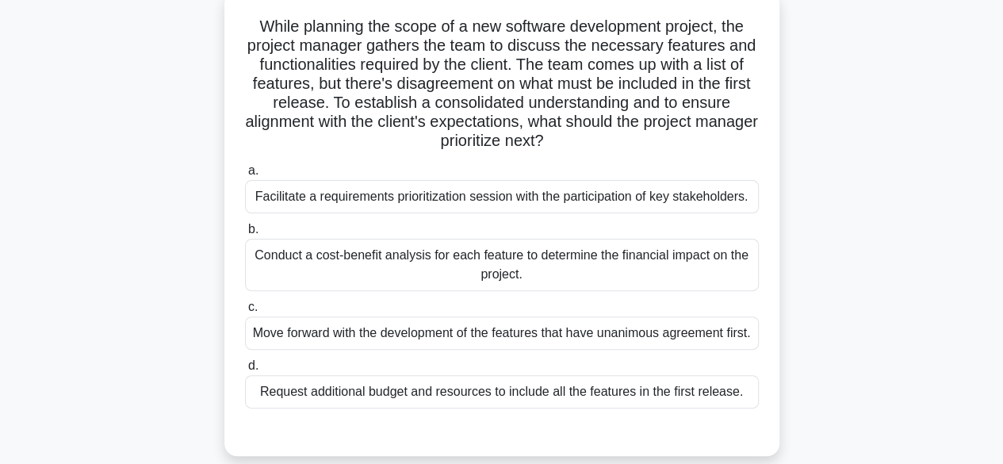
click at [498, 259] on div "Conduct a cost-benefit analysis for each feature to determine the financial imp…" at bounding box center [502, 265] width 514 height 52
click at [245, 235] on input "b. Conduct a cost-benefit analysis for each feature to determine the financial …" at bounding box center [245, 229] width 0 height 10
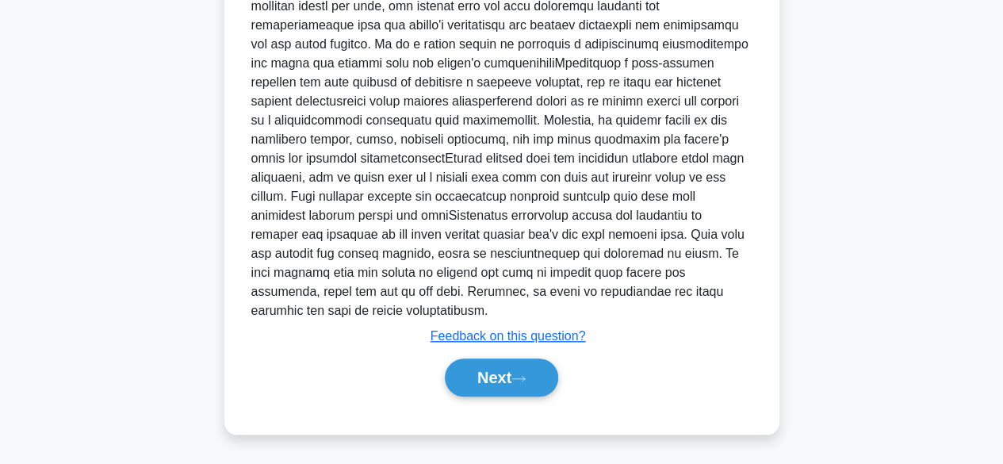
scroll to position [647, 0]
click at [485, 377] on button "Next" at bounding box center [501, 377] width 113 height 38
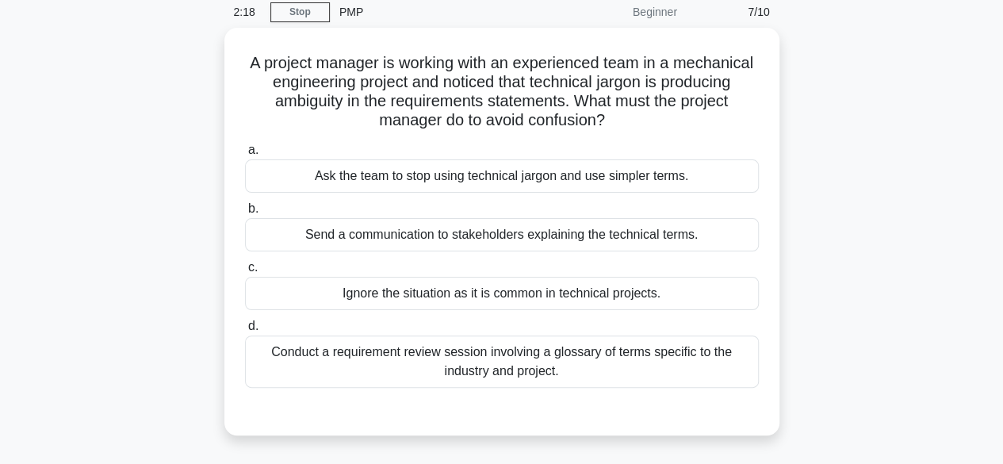
scroll to position [66, 0]
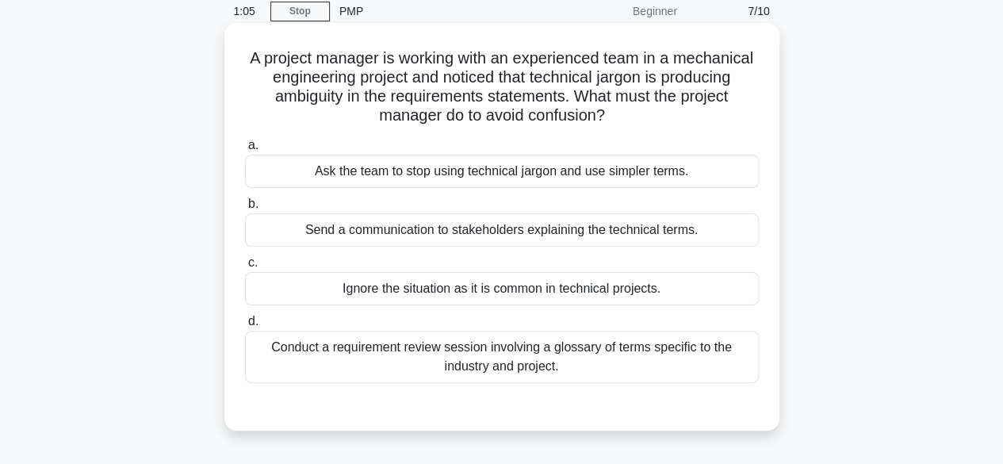
click at [494, 354] on div "Conduct a requirement review session involving a glossary of terms specific to …" at bounding box center [502, 357] width 514 height 52
click at [245, 327] on input "d. Conduct a requirement review session involving a glossary of terms specific …" at bounding box center [245, 321] width 0 height 10
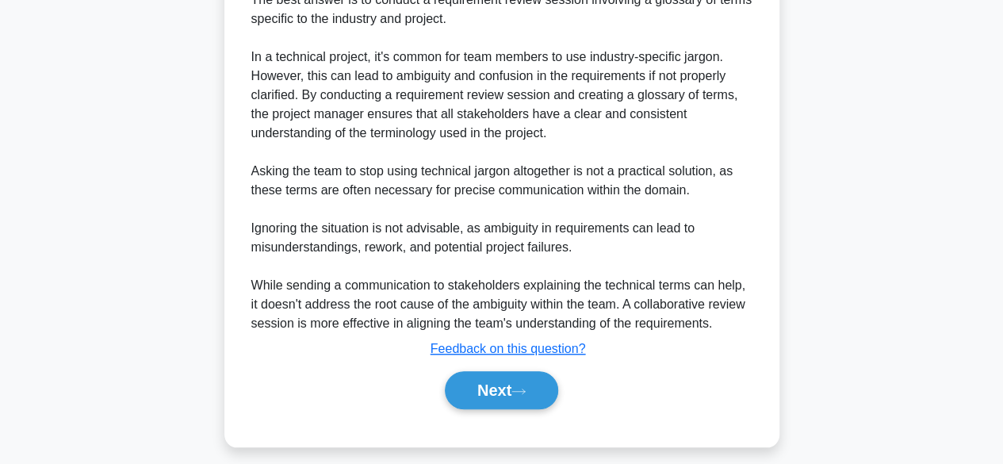
scroll to position [531, 0]
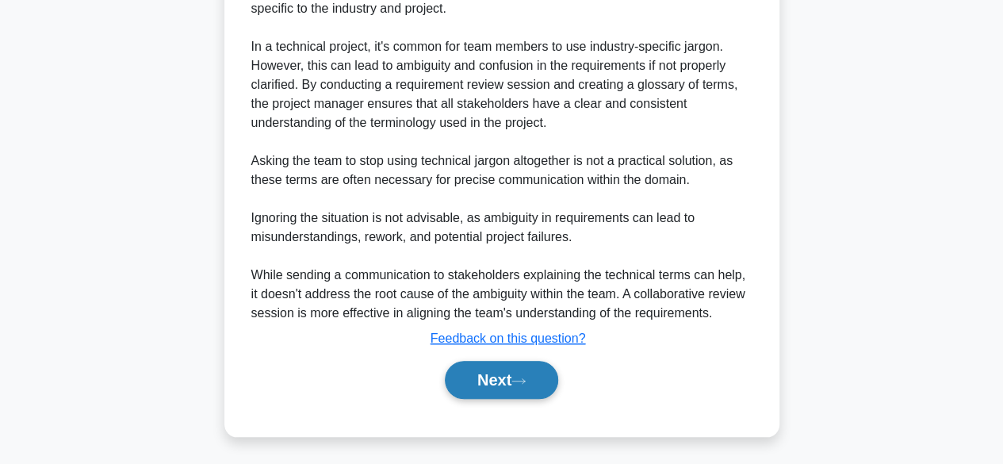
click at [484, 390] on button "Next" at bounding box center [501, 380] width 113 height 38
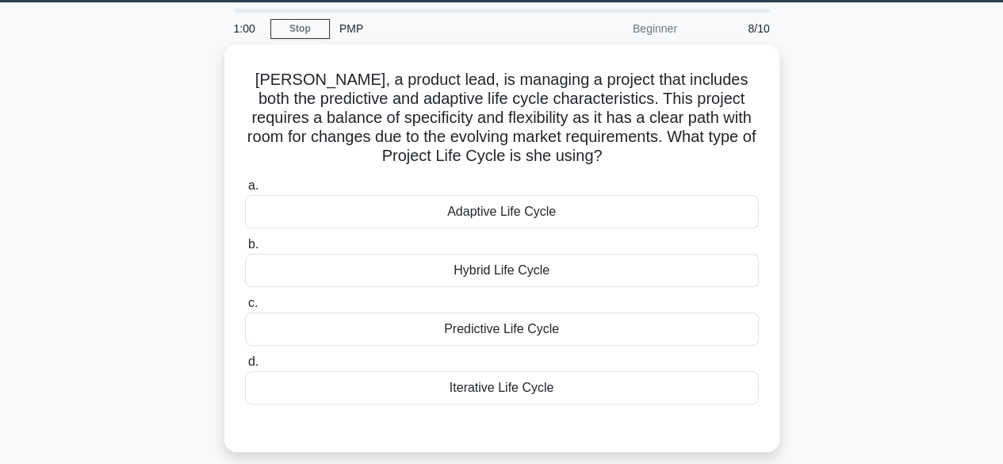
scroll to position [49, 0]
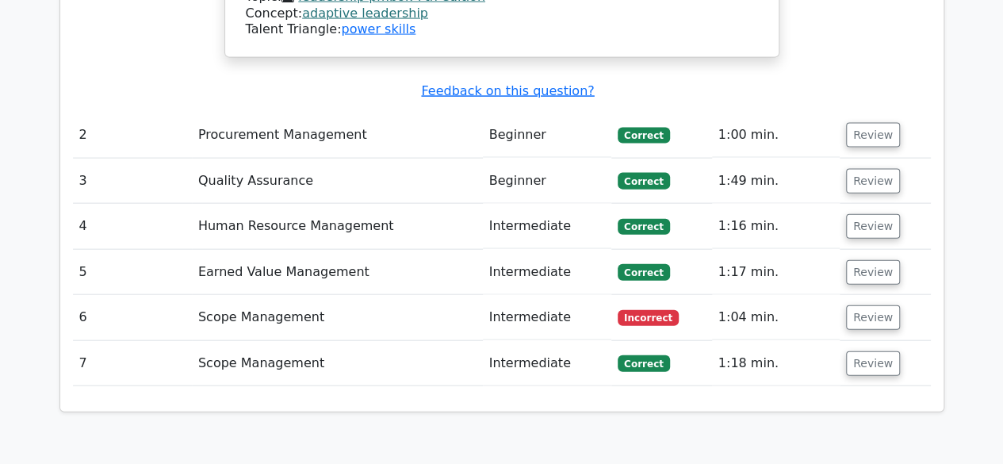
scroll to position [1703, 0]
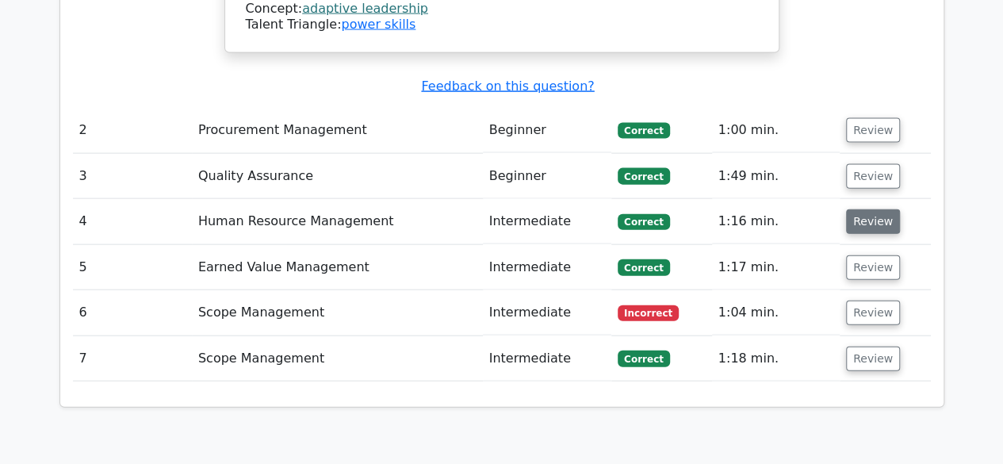
click at [858, 209] on button "Review" at bounding box center [873, 221] width 54 height 25
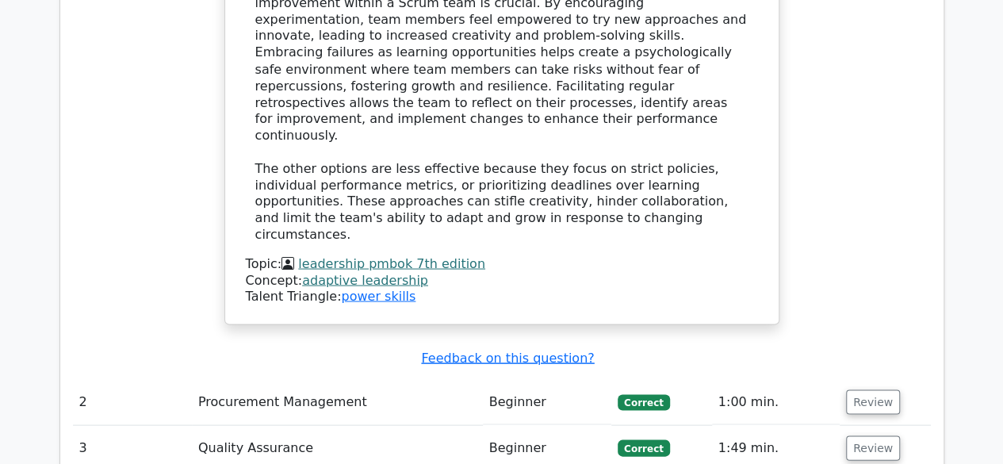
scroll to position [1431, 0]
click at [869, 436] on button "Review" at bounding box center [873, 448] width 54 height 25
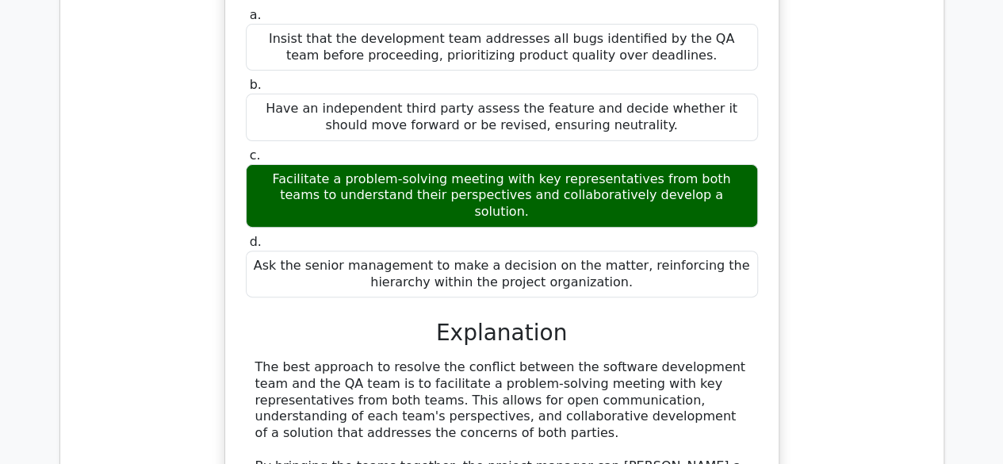
scroll to position [3208, 0]
